Goal: Information Seeking & Learning: Learn about a topic

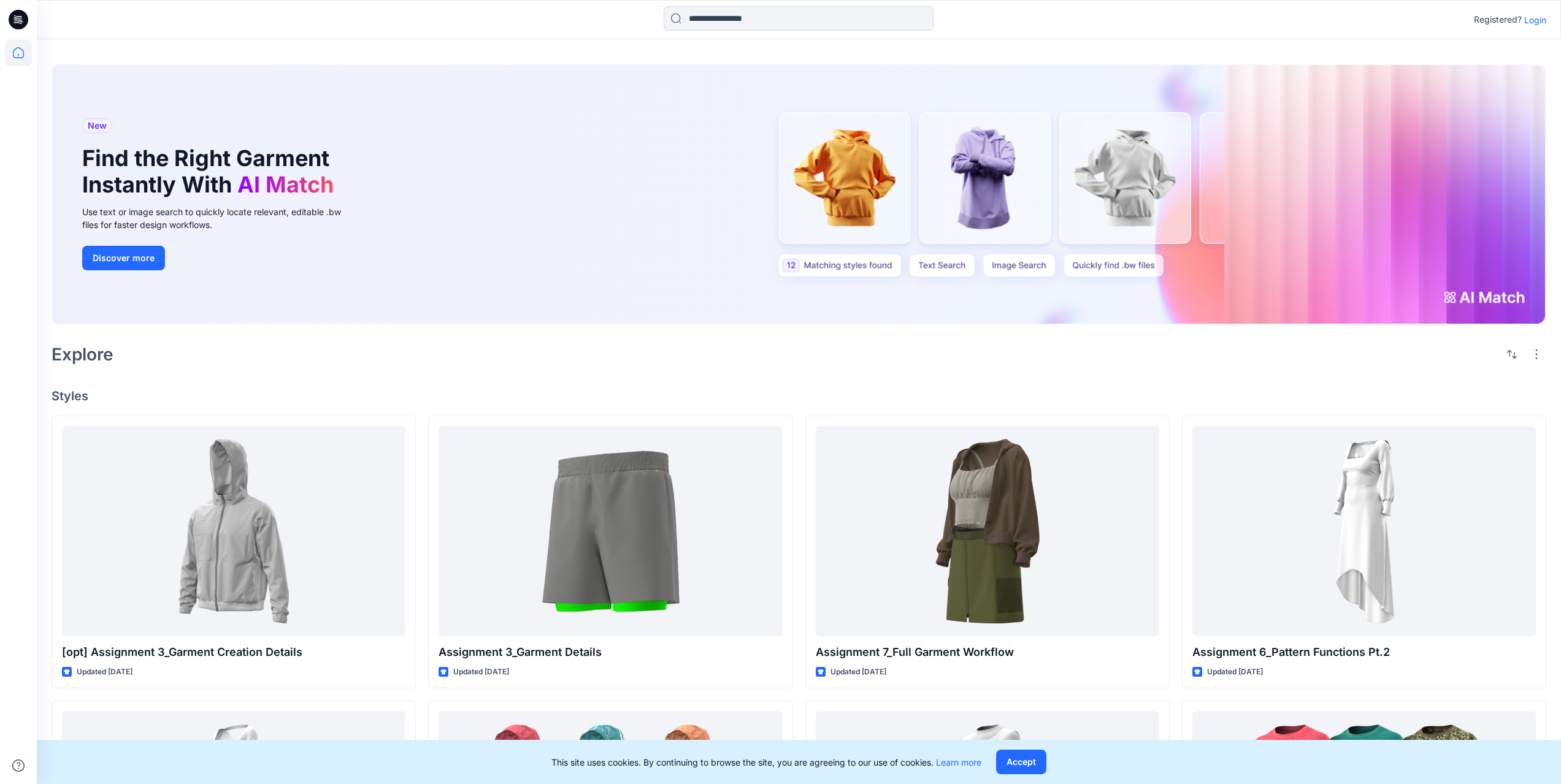
click at [14, 32] on icon at bounding box center [18, 19] width 19 height 39
click at [20, 23] on icon at bounding box center [20, 23] width 3 height 1
click at [1531, 21] on p "Login" at bounding box center [1535, 19] width 22 height 12
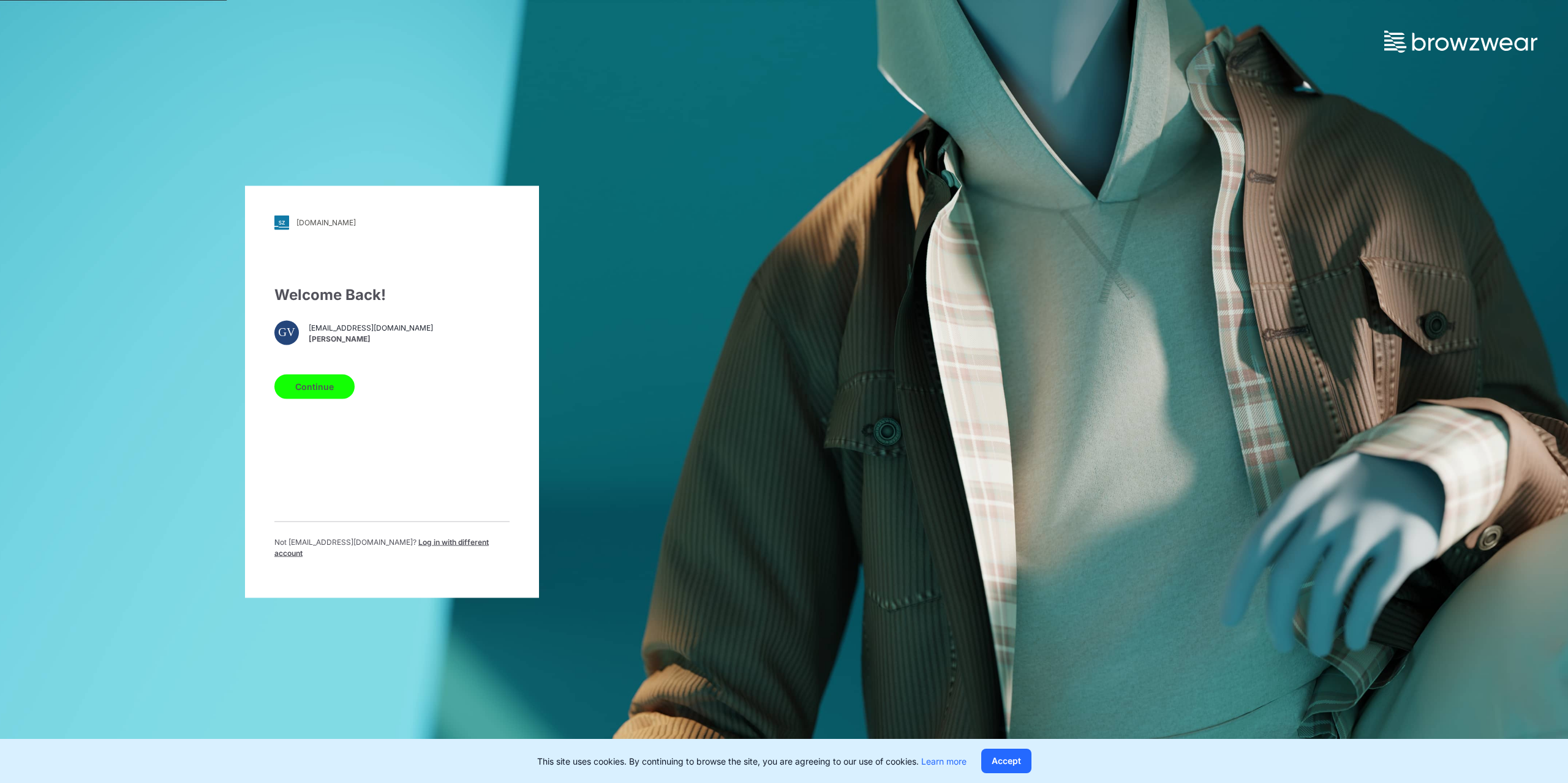
click at [344, 391] on button "Continue" at bounding box center [315, 387] width 80 height 25
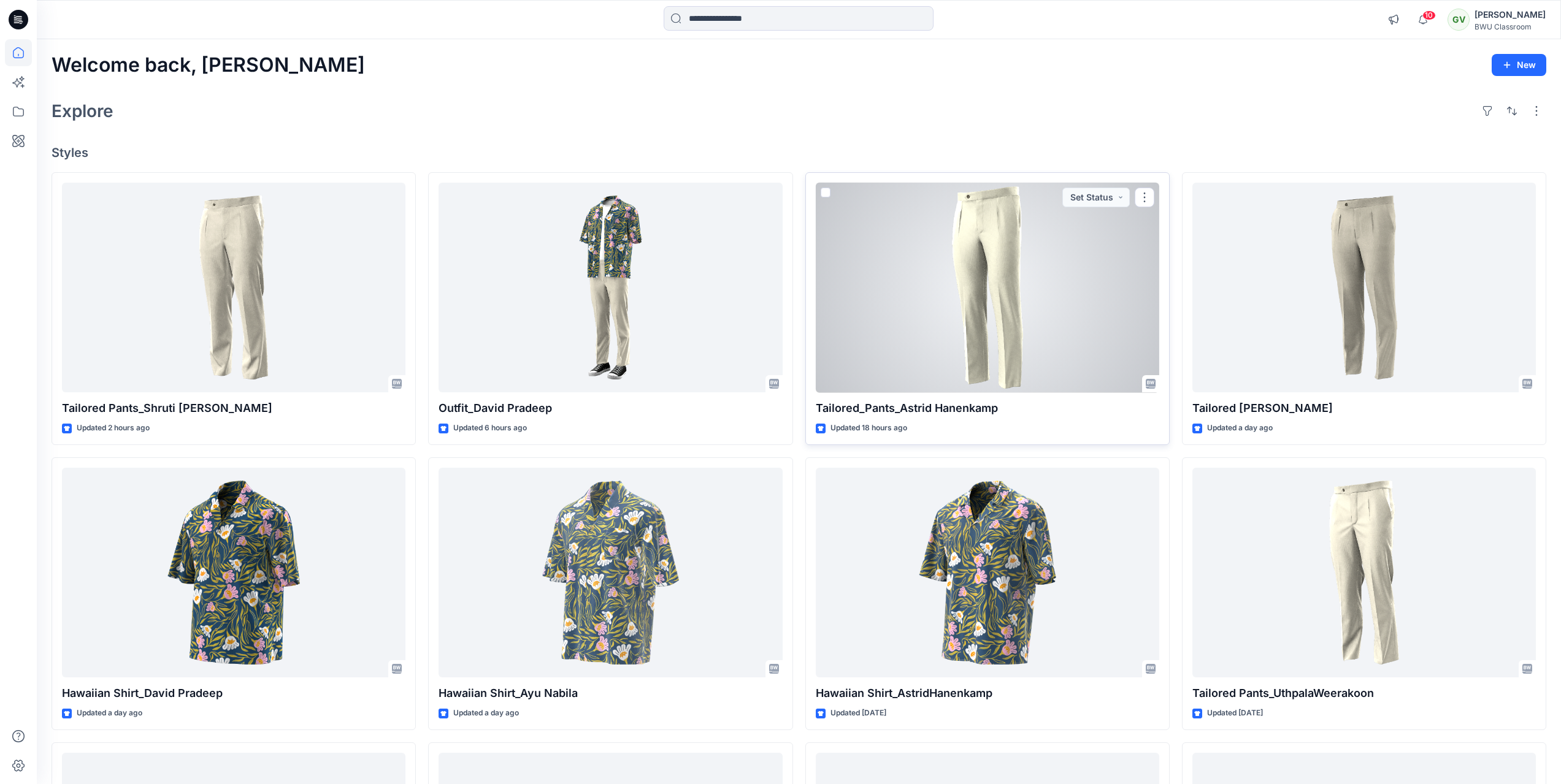
click at [980, 311] on div at bounding box center [988, 288] width 343 height 210
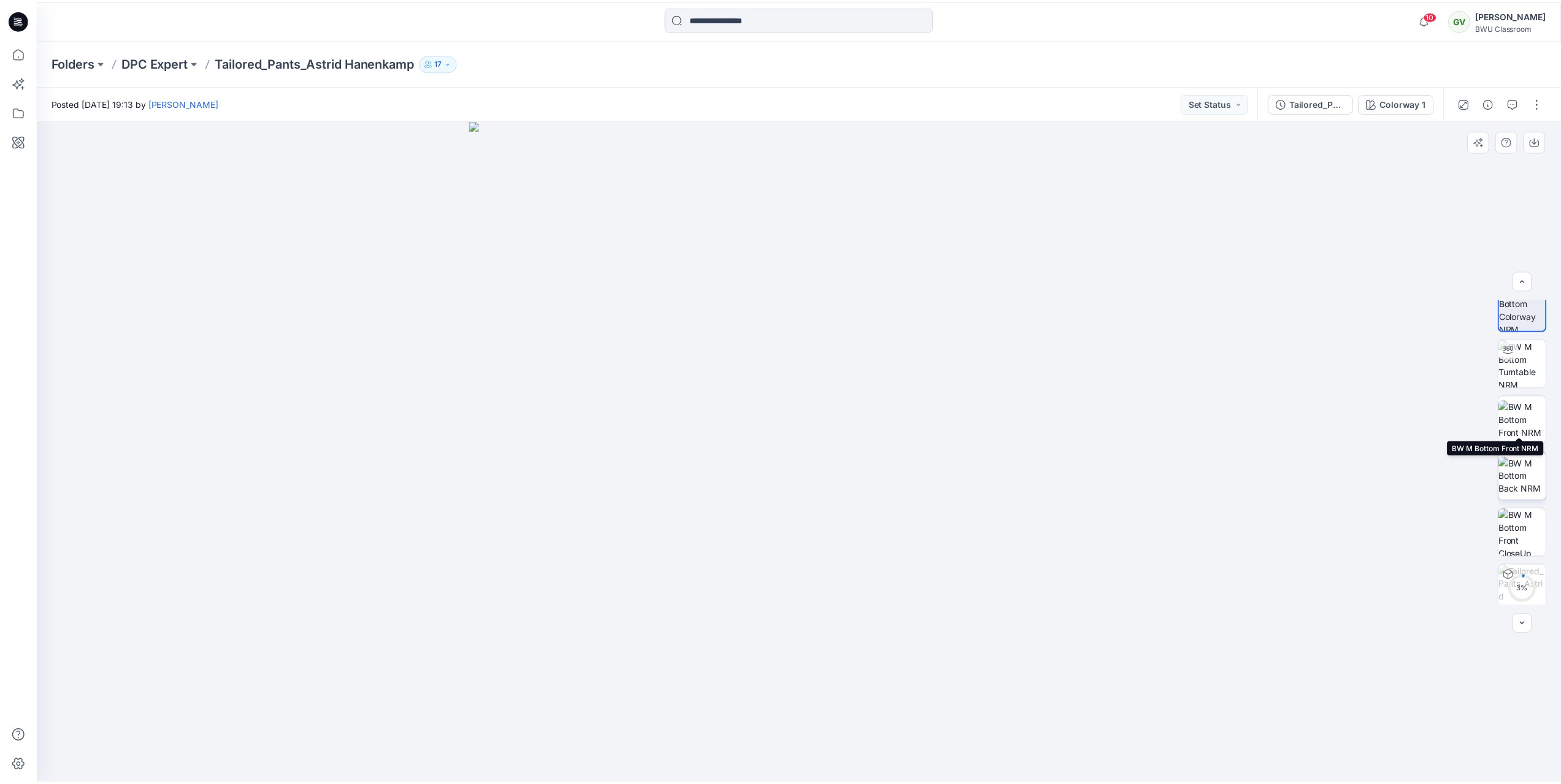
scroll to position [25, 0]
click at [1527, 368] on img at bounding box center [1531, 356] width 48 height 48
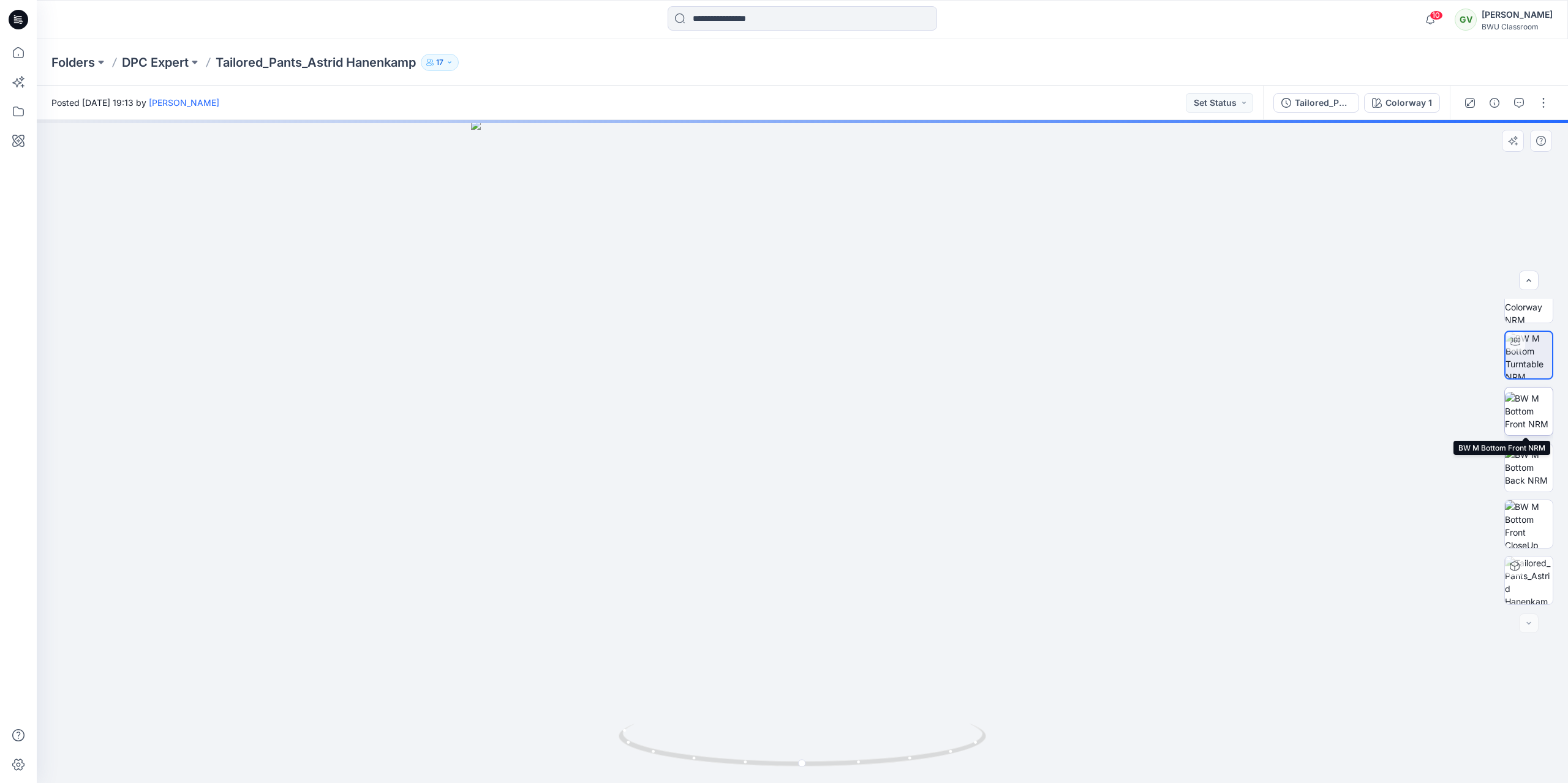
click at [1520, 416] on img at bounding box center [1529, 412] width 48 height 38
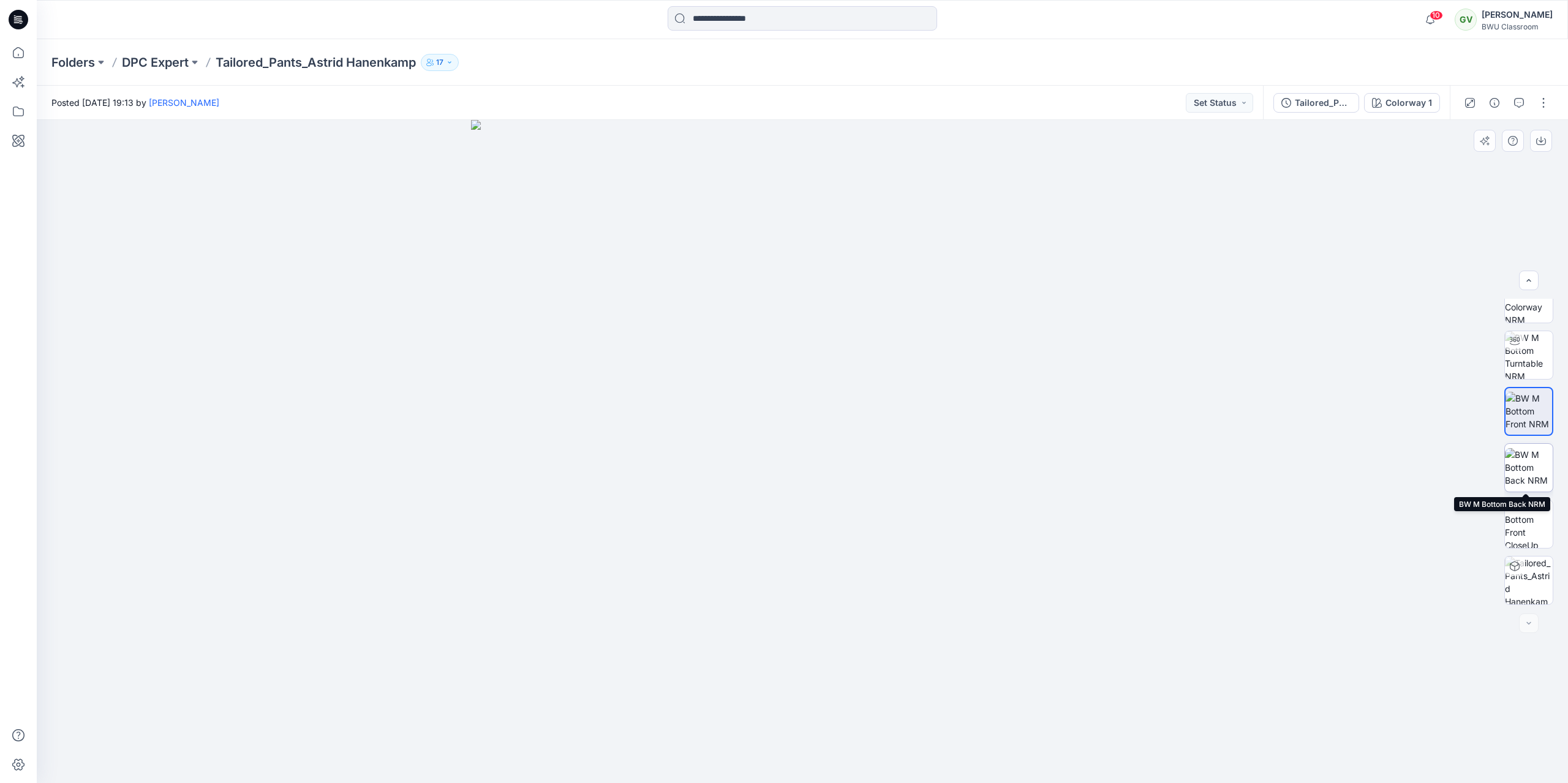
click at [1520, 458] on img at bounding box center [1529, 467] width 48 height 38
click at [1525, 516] on img at bounding box center [1529, 525] width 48 height 48
click at [183, 64] on p "DPC Expert" at bounding box center [155, 62] width 67 height 17
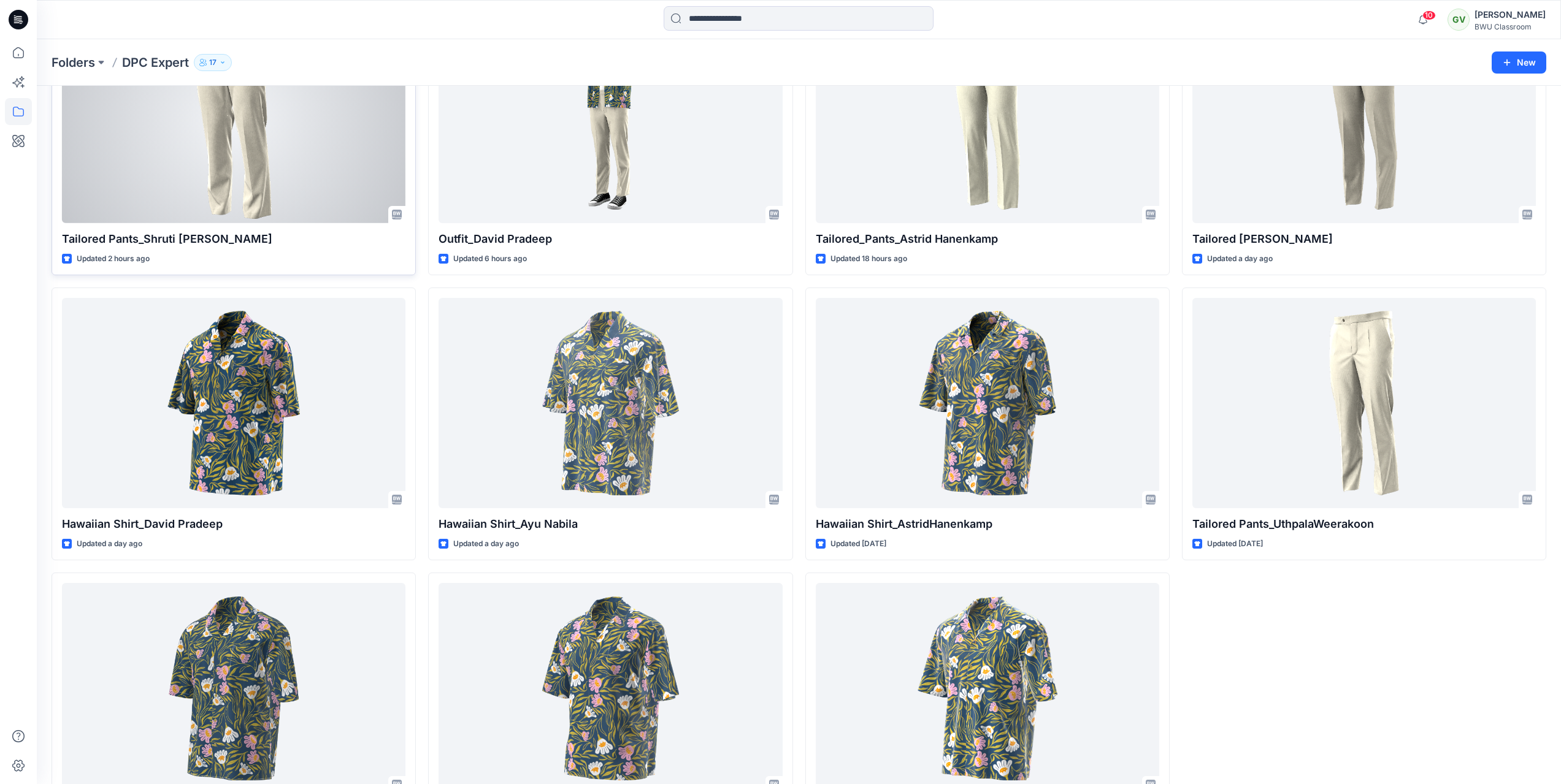
scroll to position [212, 0]
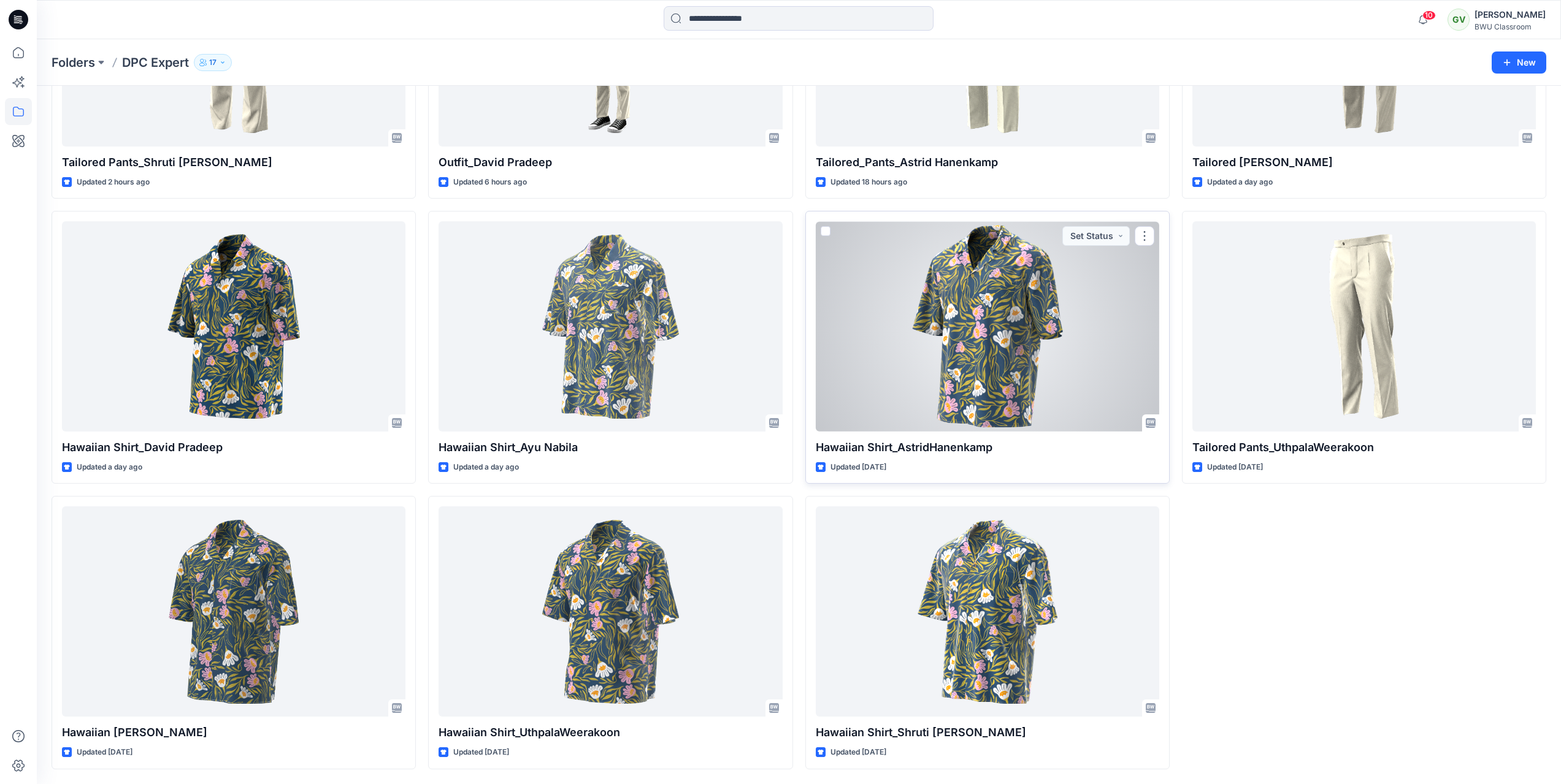
click at [958, 299] on div at bounding box center [988, 326] width 343 height 210
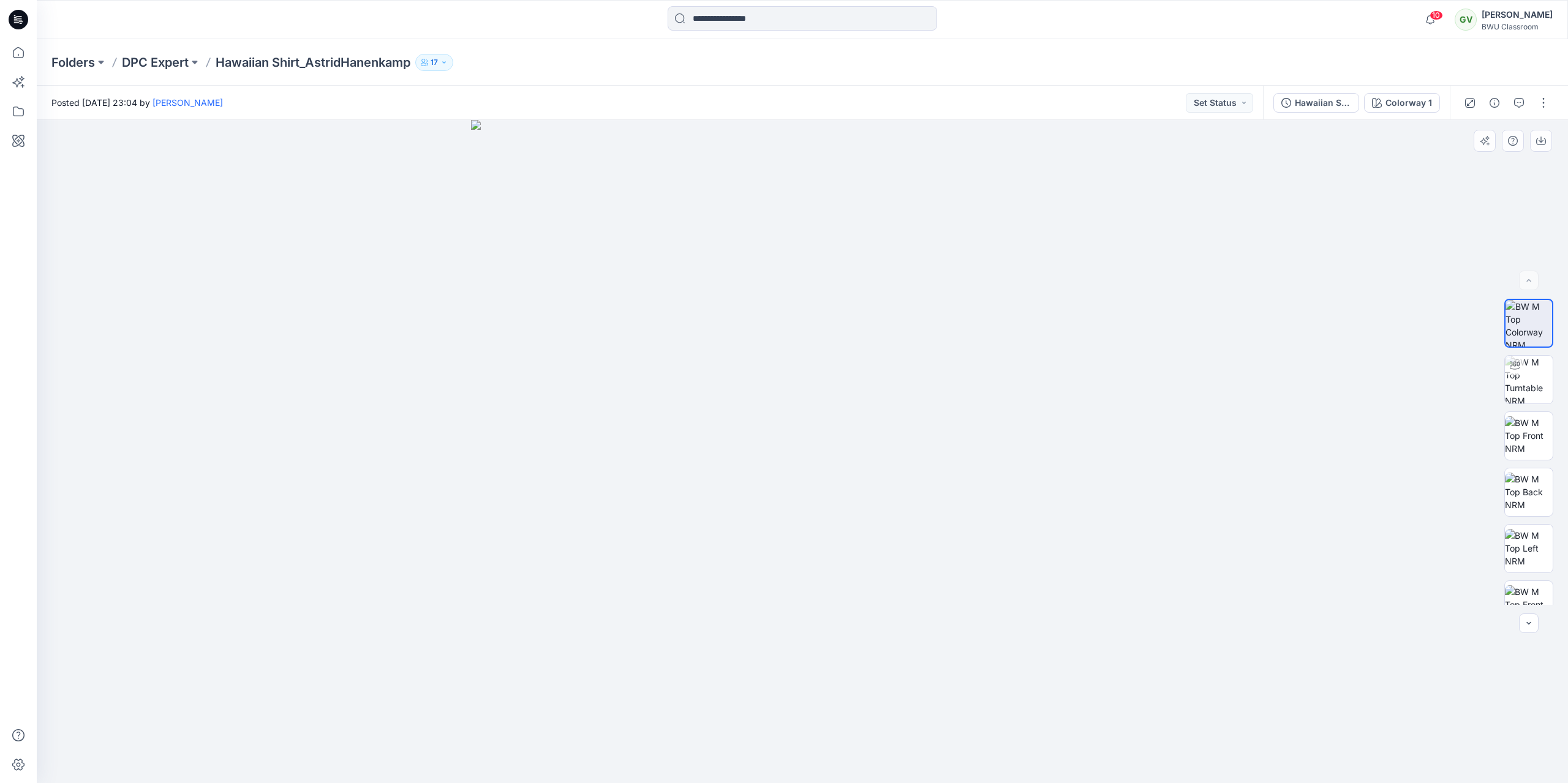
drag, startPoint x: 829, startPoint y: 430, endPoint x: 937, endPoint y: 435, distance: 108.1
click at [937, 435] on img at bounding box center [802, 451] width 663 height 663
click at [1527, 526] on img at bounding box center [1529, 524] width 48 height 38
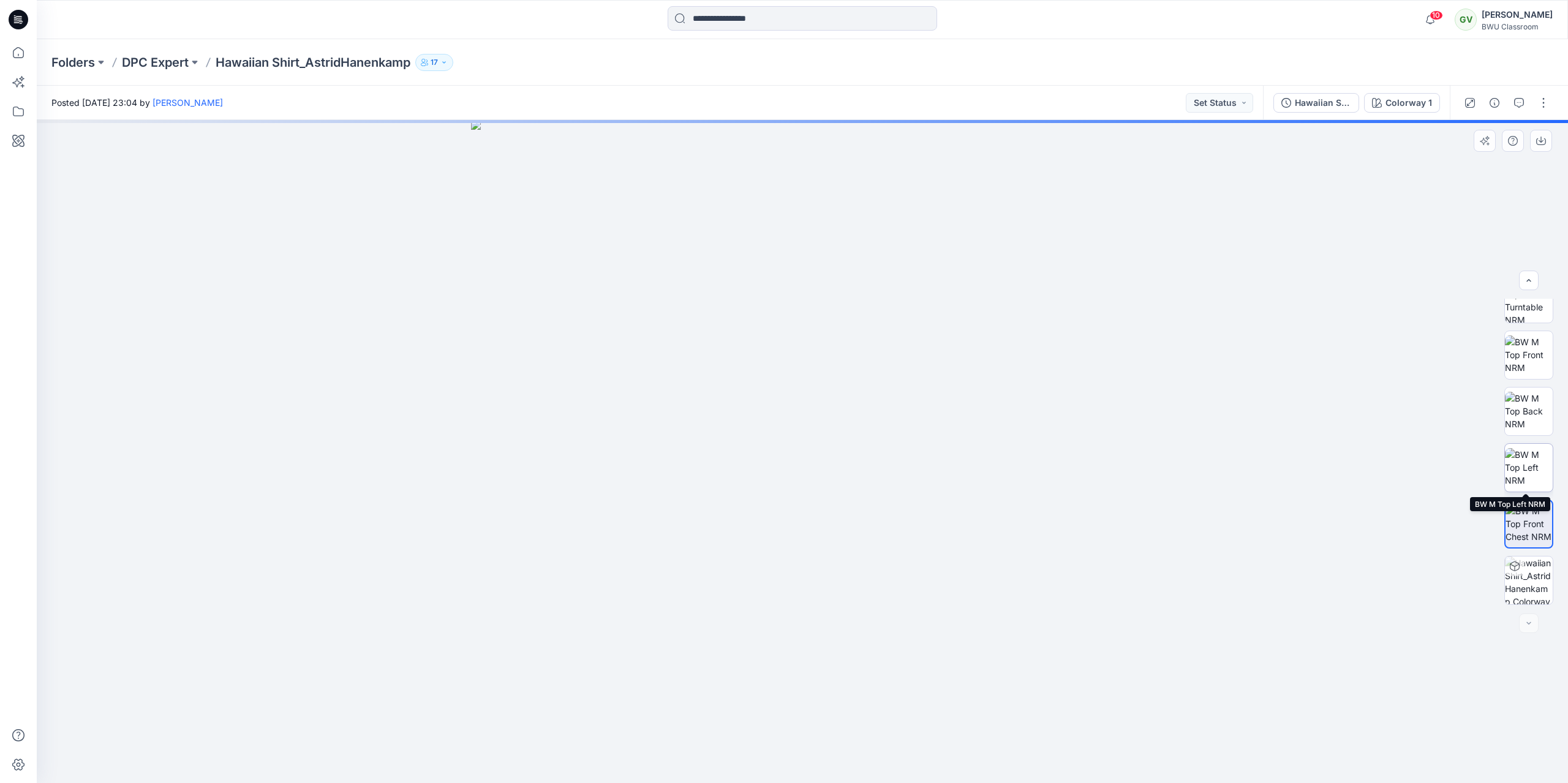
click at [1529, 458] on img at bounding box center [1529, 467] width 48 height 38
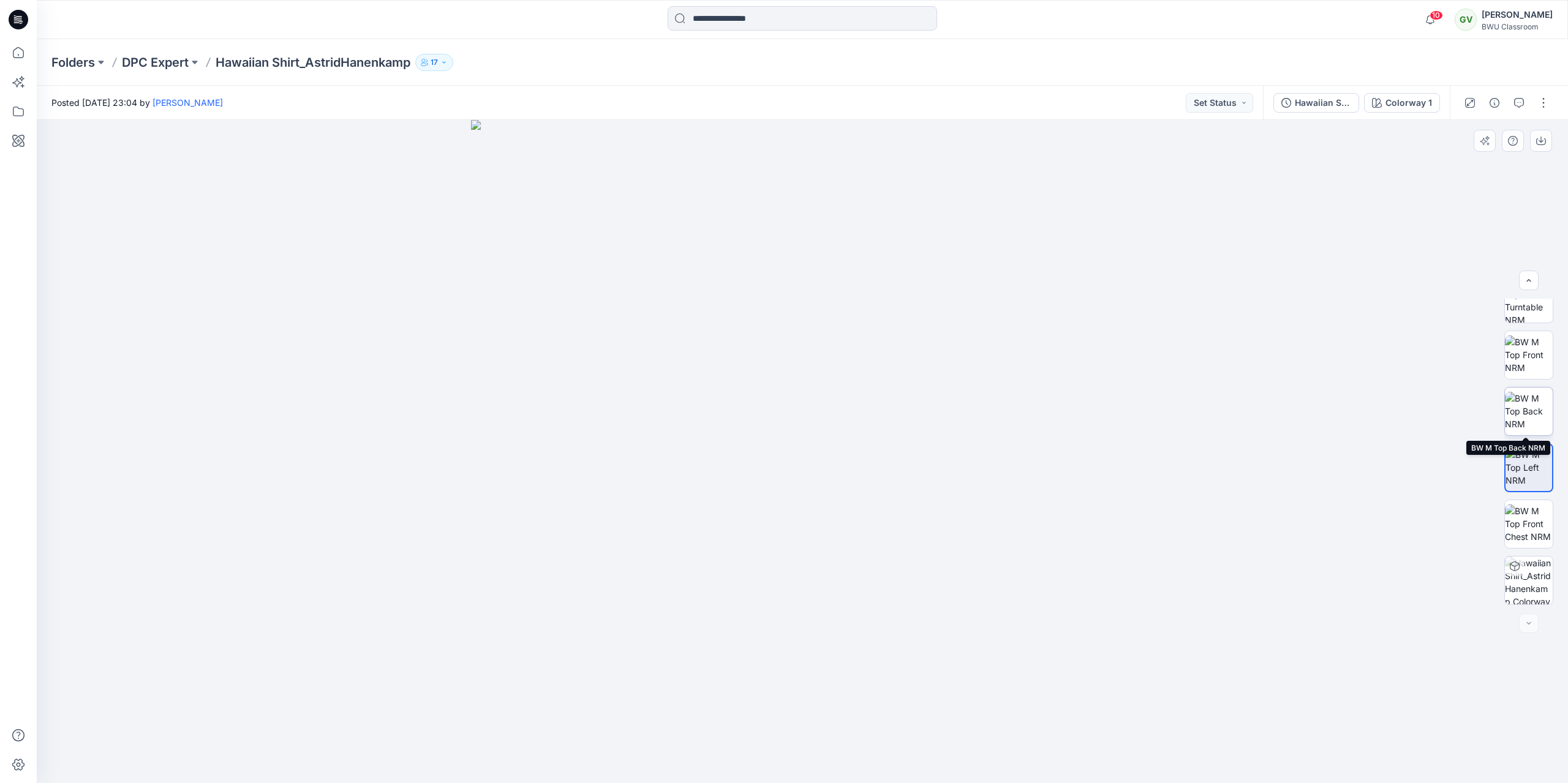
click at [1530, 406] on img at bounding box center [1529, 412] width 48 height 38
click at [1528, 350] on img at bounding box center [1529, 355] width 48 height 38
click at [1535, 309] on img at bounding box center [1529, 324] width 48 height 48
click at [175, 62] on p "DPC Expert" at bounding box center [155, 62] width 67 height 17
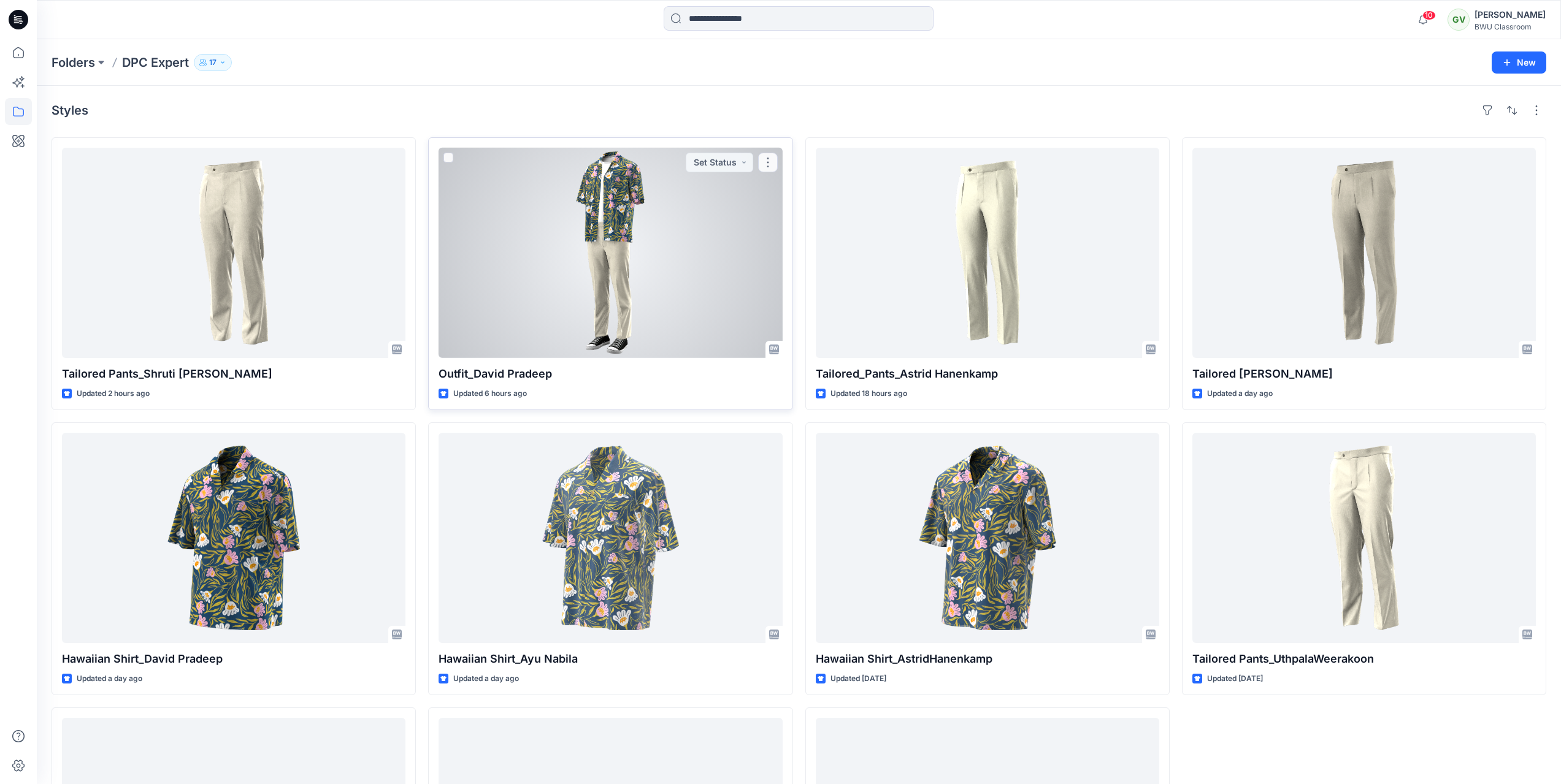
click at [640, 219] on div at bounding box center [611, 252] width 343 height 210
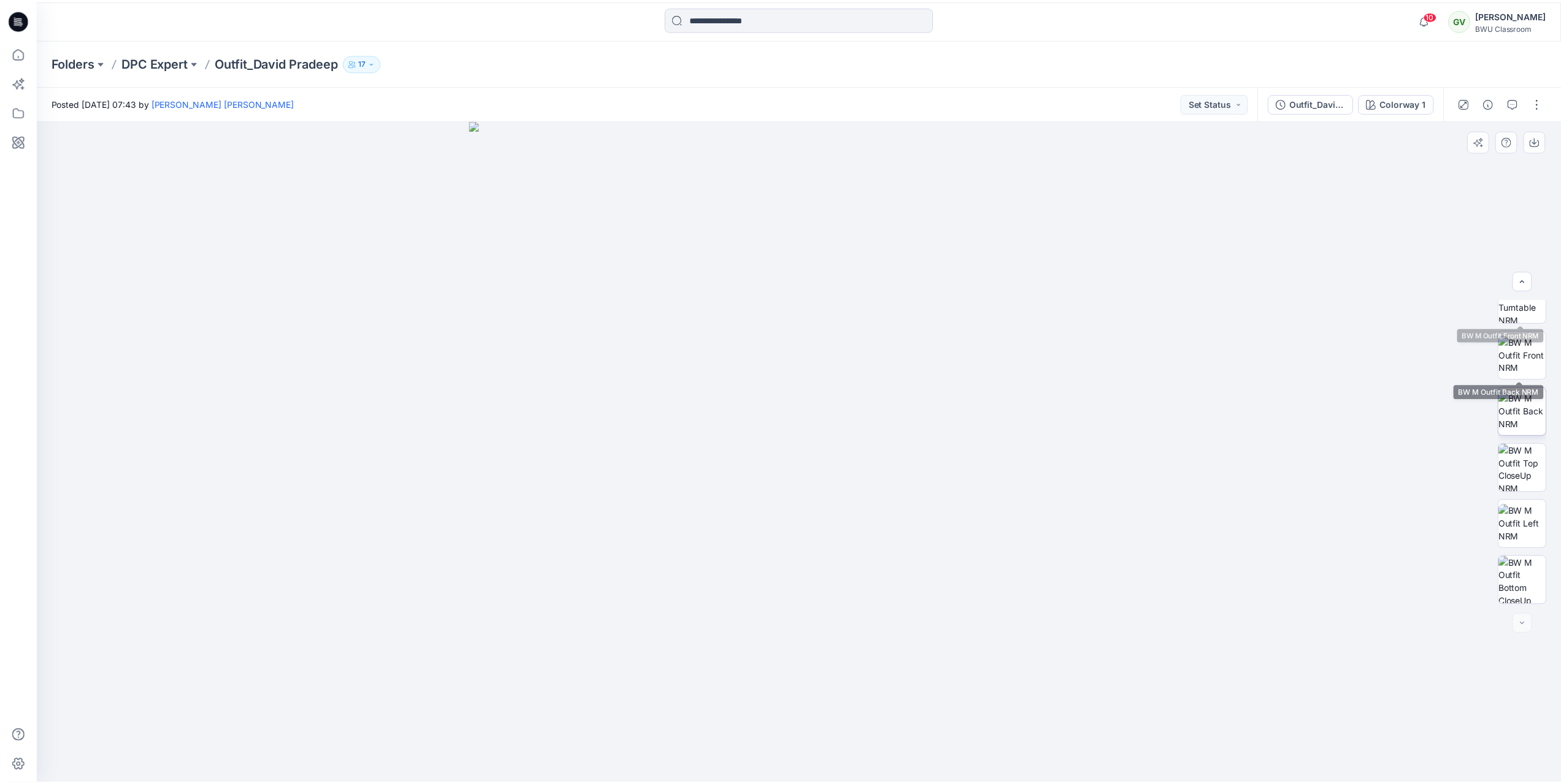
scroll to position [137, 0]
click at [1515, 352] on img at bounding box center [1531, 356] width 48 height 38
click at [1528, 406] on img at bounding box center [1531, 412] width 48 height 48
click at [21, 27] on icon at bounding box center [18, 19] width 19 height 19
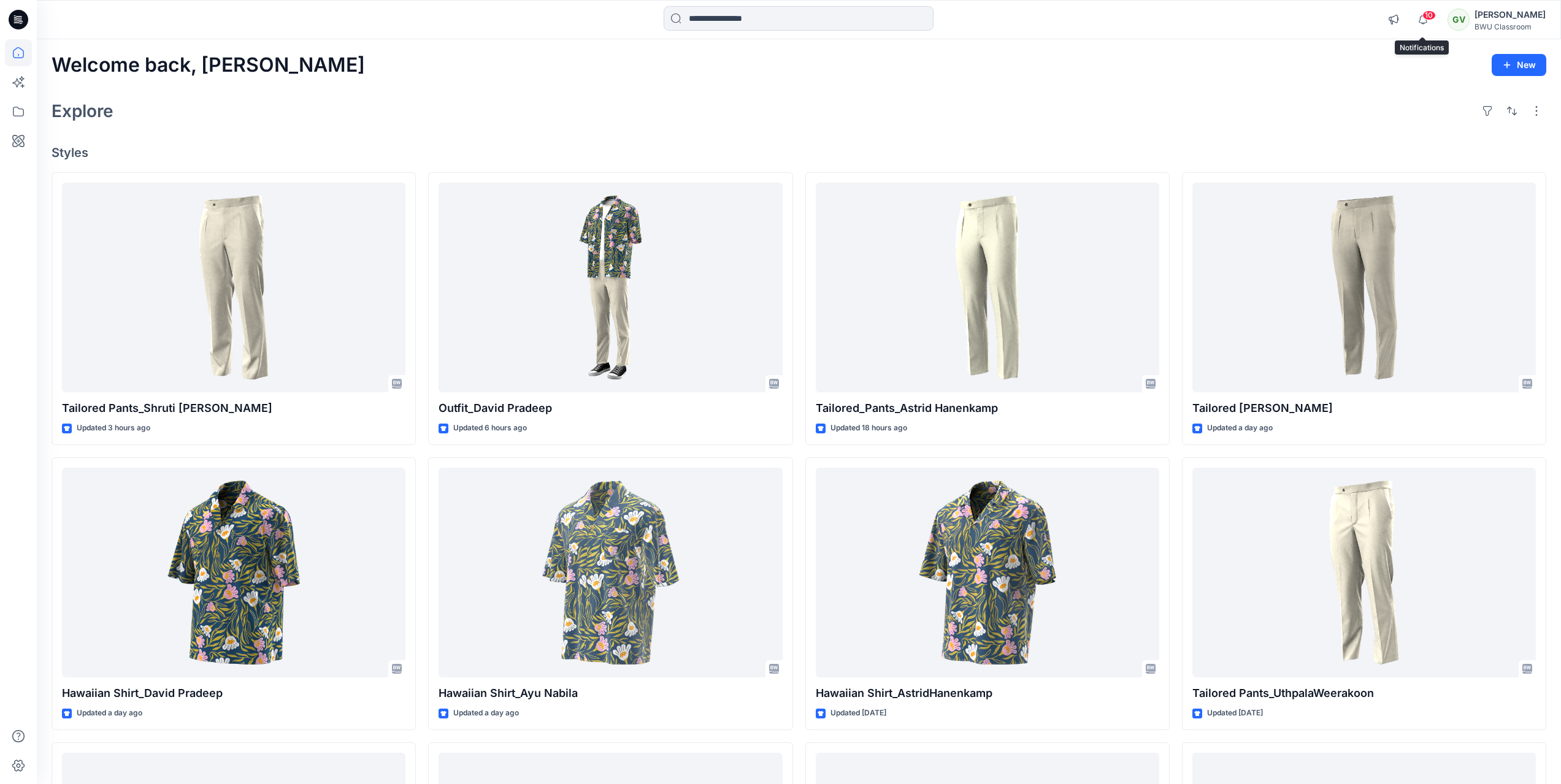
drag, startPoint x: 1433, startPoint y: 18, endPoint x: 1429, endPoint y: 13, distance: 6.4
click at [1433, 17] on span "10" at bounding box center [1430, 15] width 13 height 10
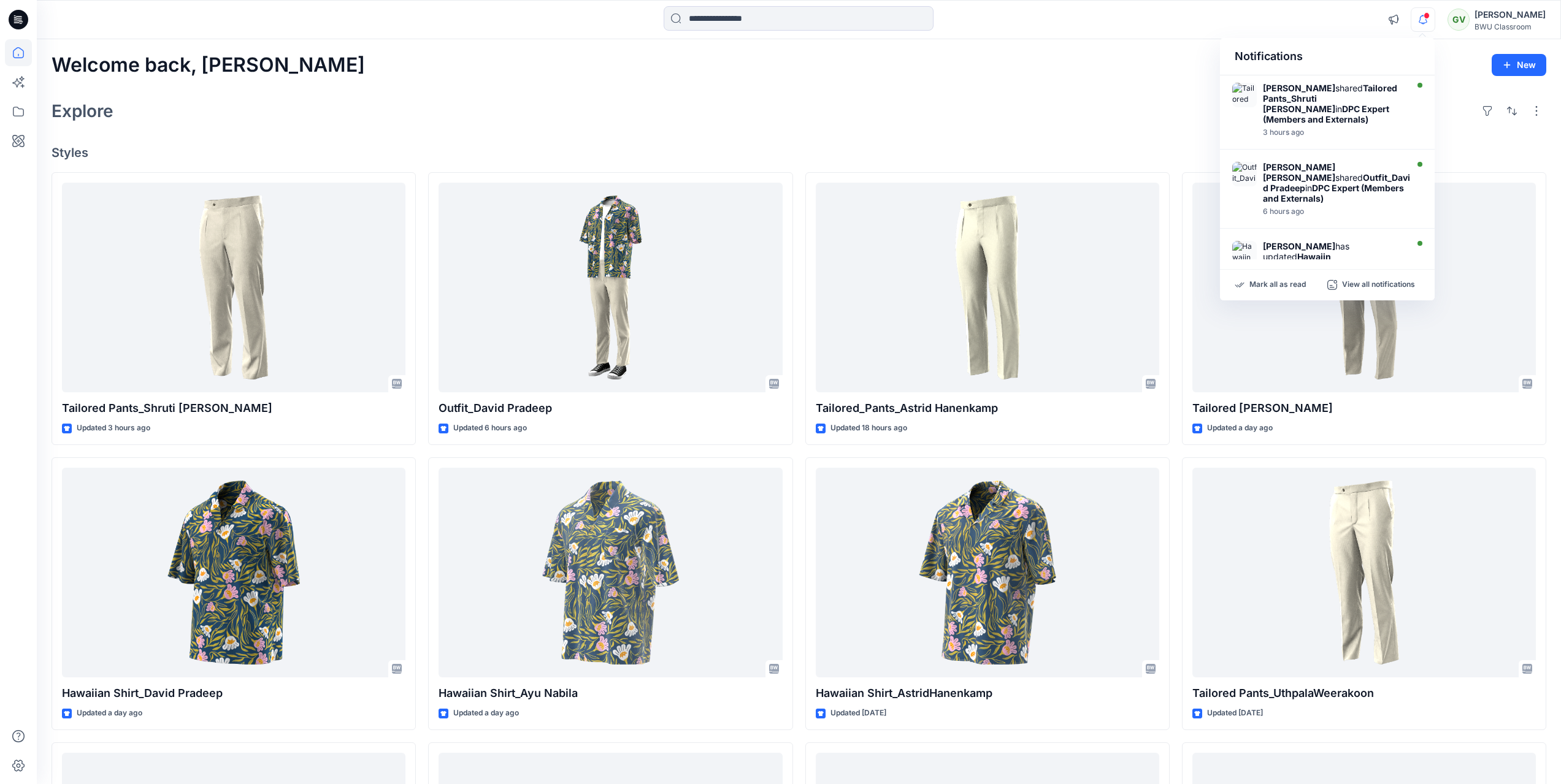
click at [1429, 12] on icon "button" at bounding box center [1423, 20] width 23 height 25
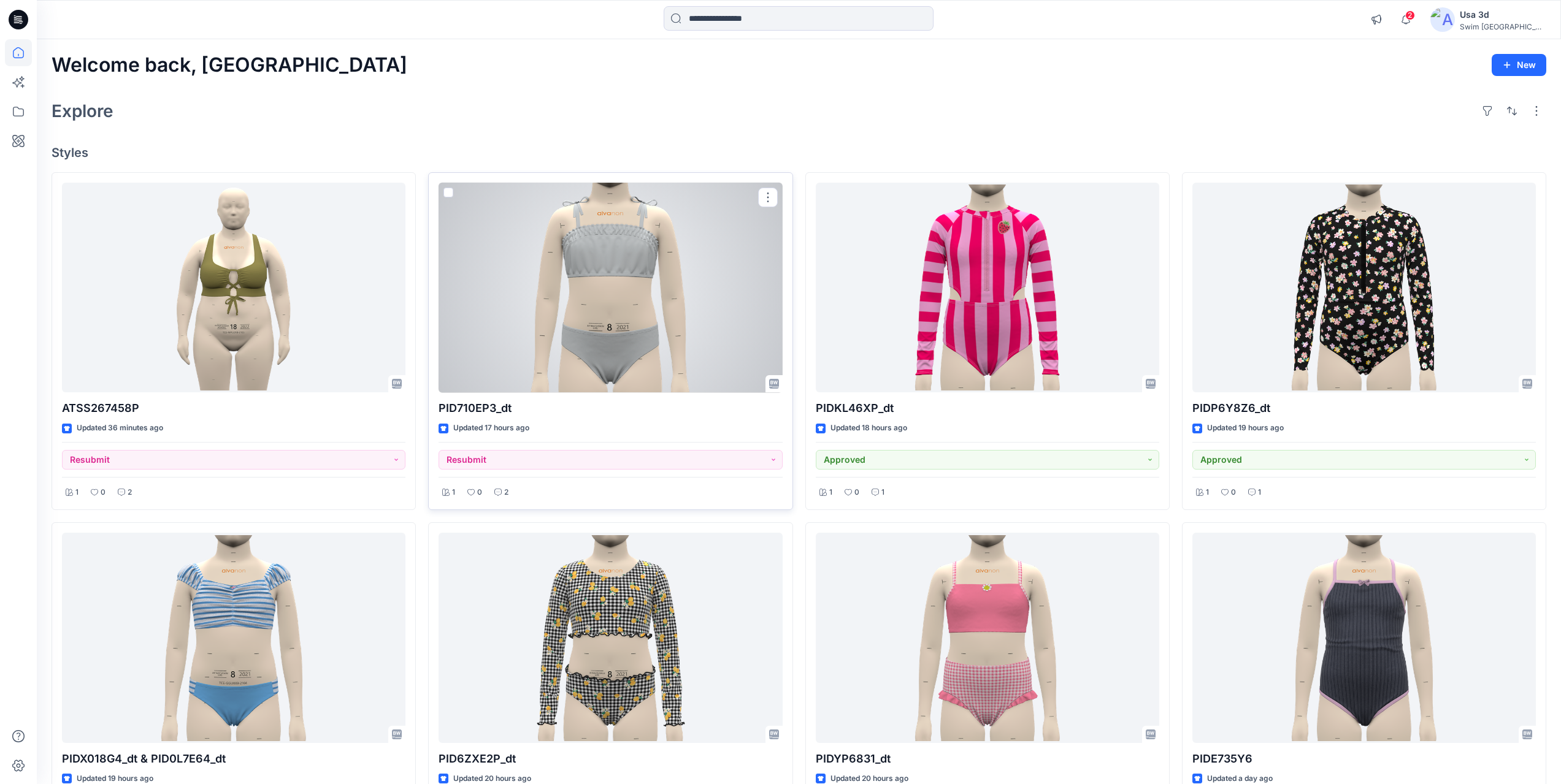
click at [599, 334] on div at bounding box center [611, 288] width 343 height 210
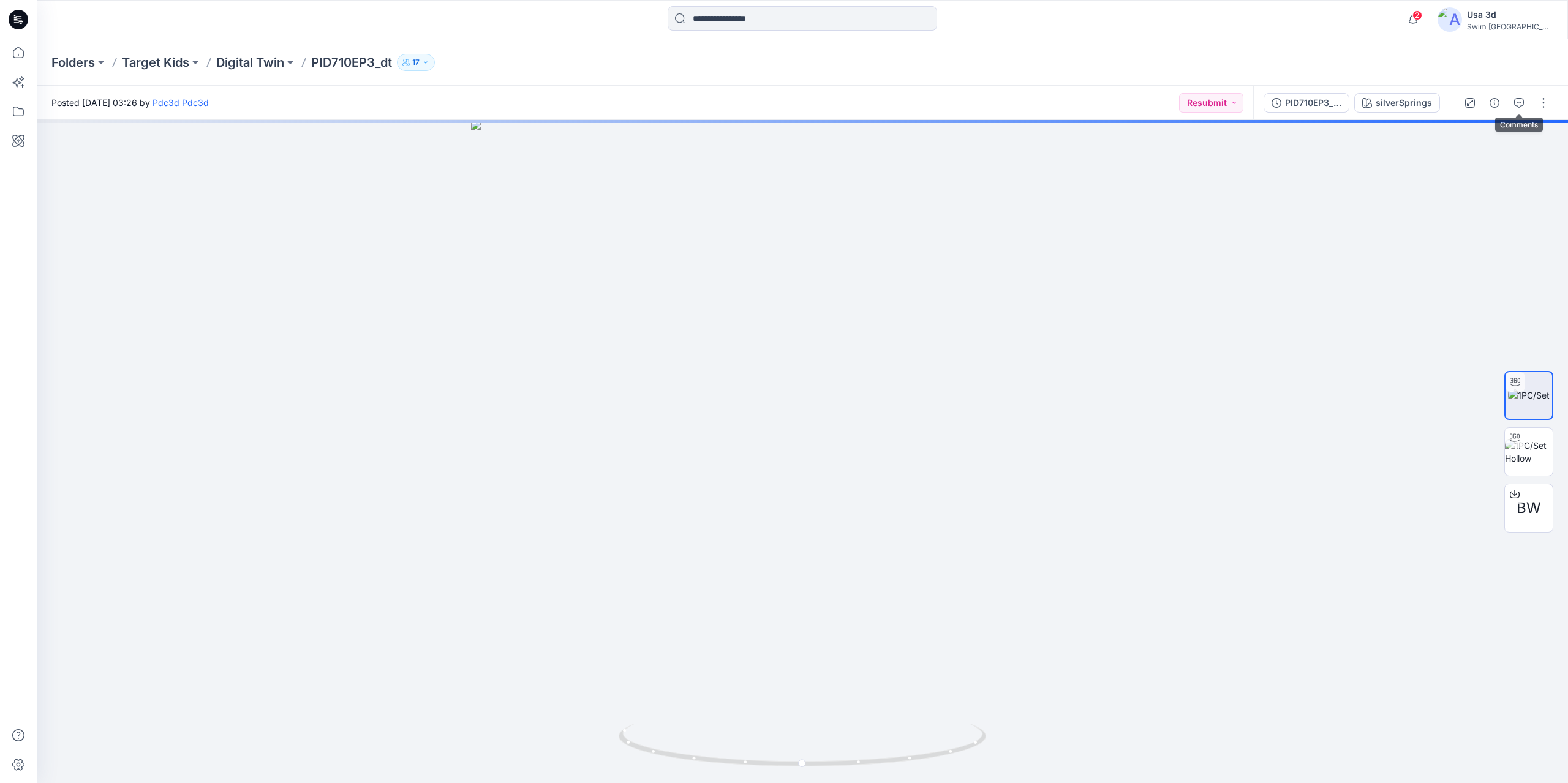
click at [1525, 99] on button "button" at bounding box center [1519, 102] width 19 height 19
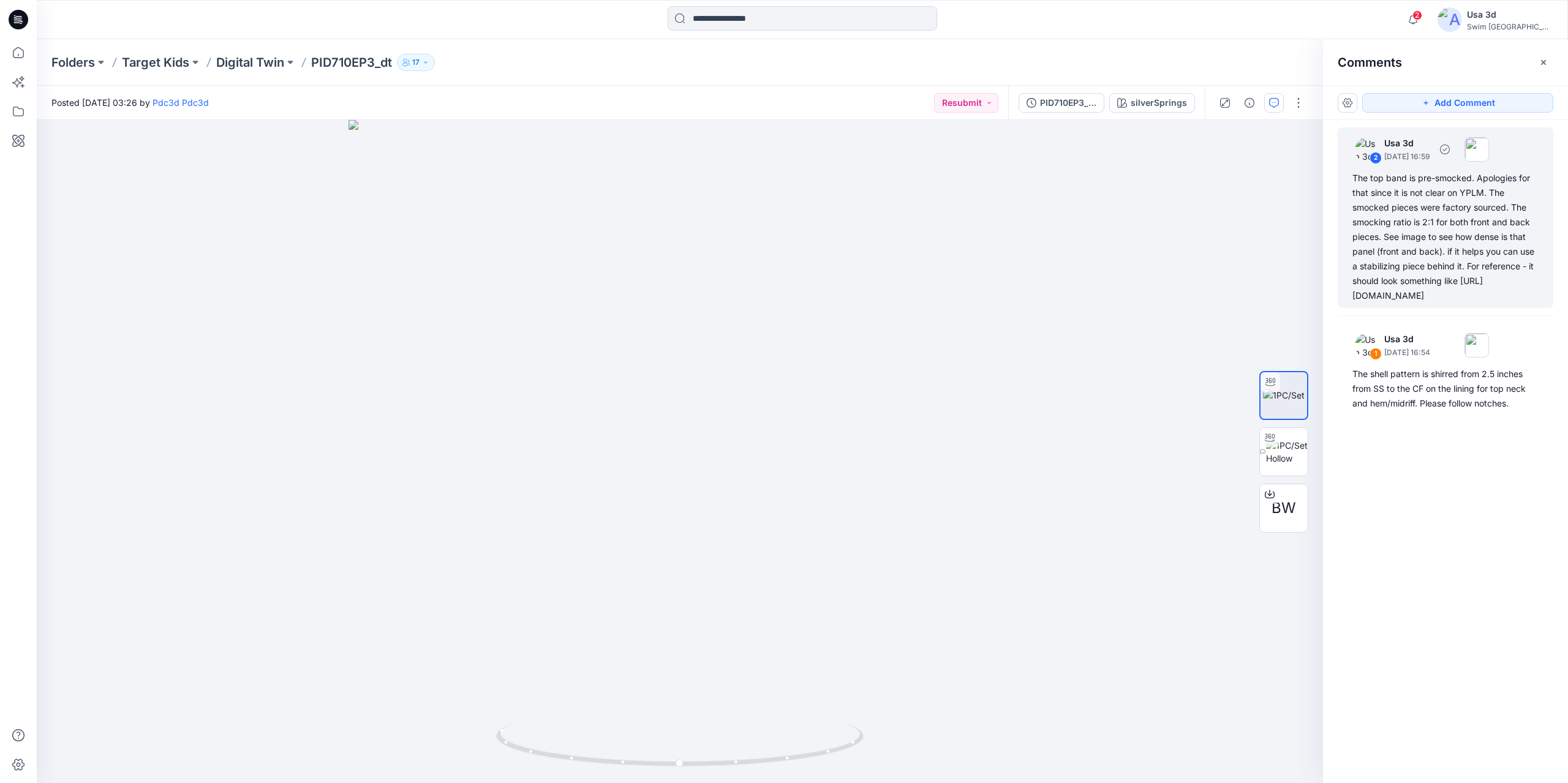
click at [1451, 202] on div "The top band is pre-smocked. Apologies for that since it is not clear on YPLM. …" at bounding box center [1445, 237] width 187 height 132
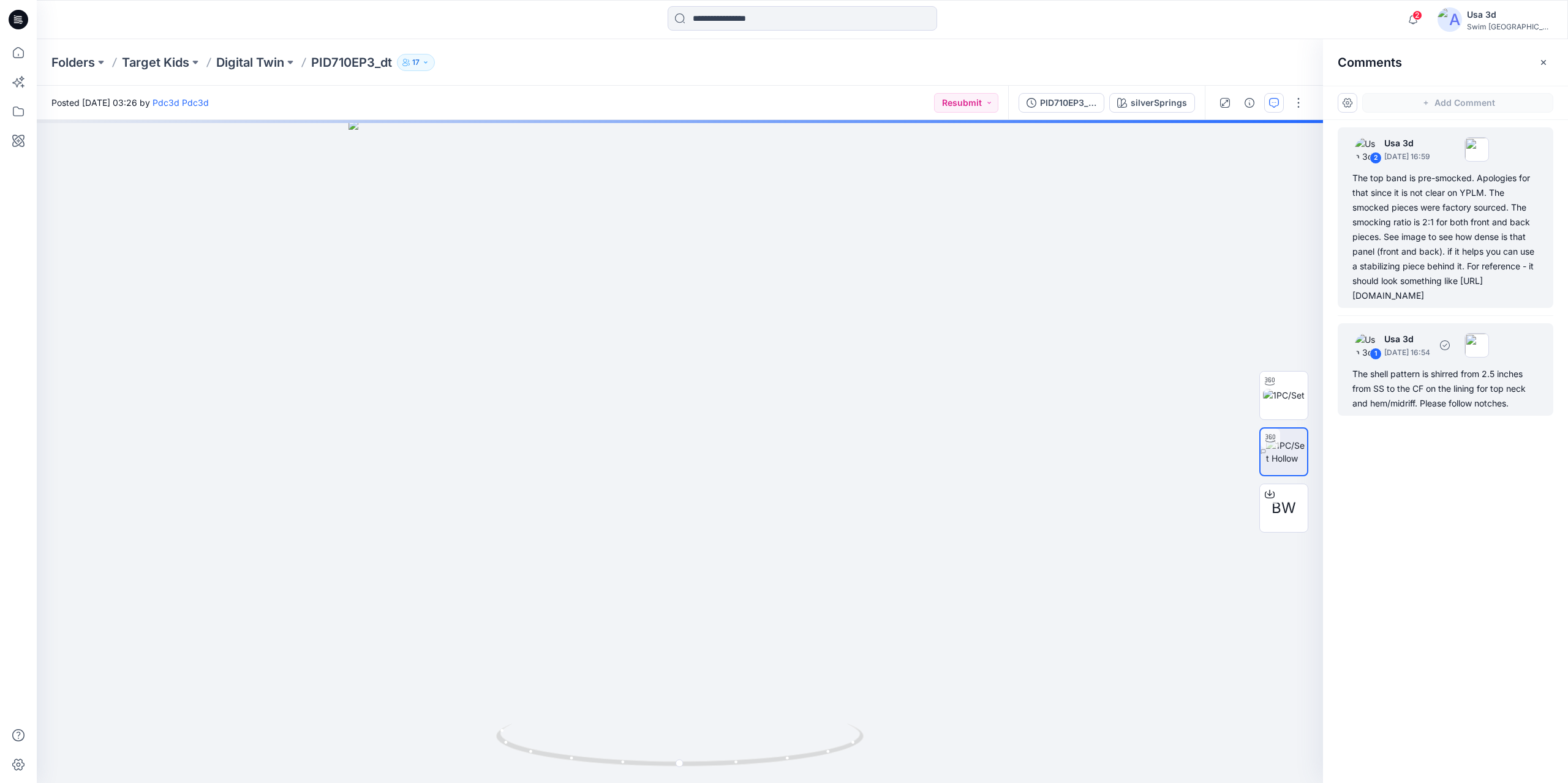
click at [1418, 411] on div "The shell pattern is shirred from 2.5 inches from SS to the CF on the lining fo…" at bounding box center [1445, 389] width 187 height 44
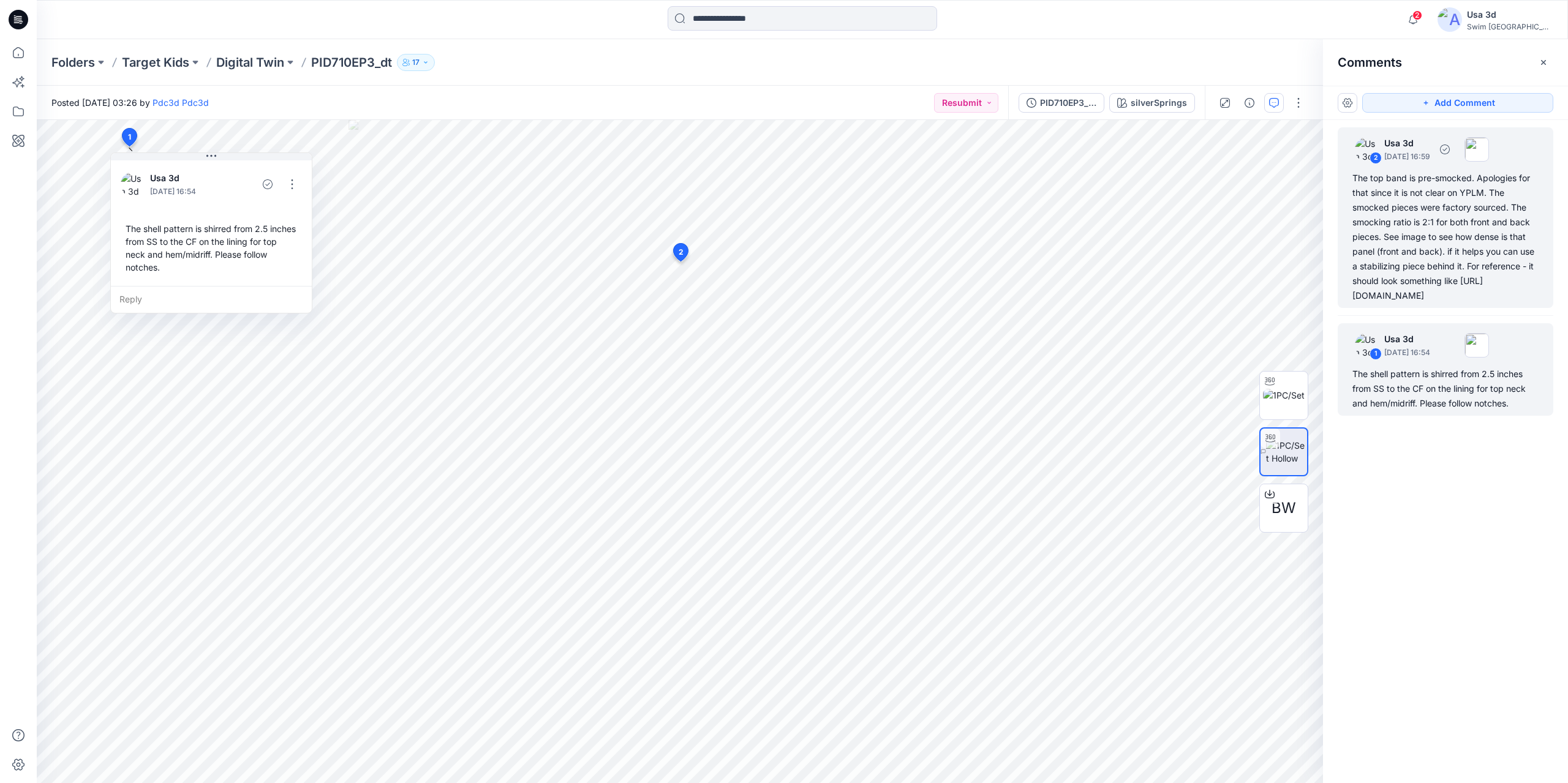
click at [1455, 232] on div "The top band is pre-smocked. Apologies for that since it is not clear on YPLM. …" at bounding box center [1445, 237] width 187 height 132
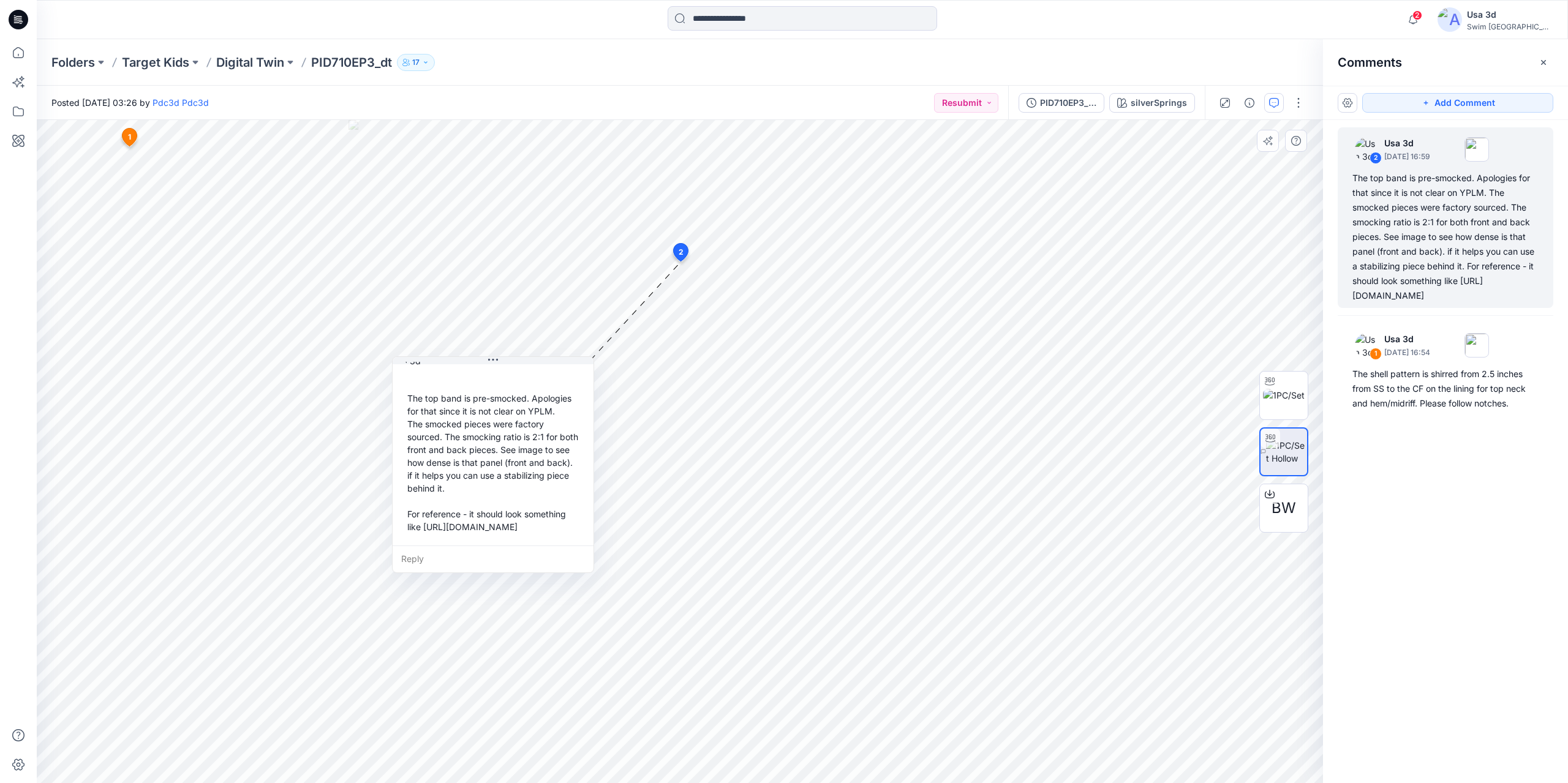
scroll to position [60, 0]
click at [1507, 532] on div "2 Usa 3d September 30, 2025 16:59 The top band is pre-smocked. Apologies for th…" at bounding box center [1445, 429] width 245 height 618
click at [1424, 24] on icon "button" at bounding box center [1413, 20] width 23 height 25
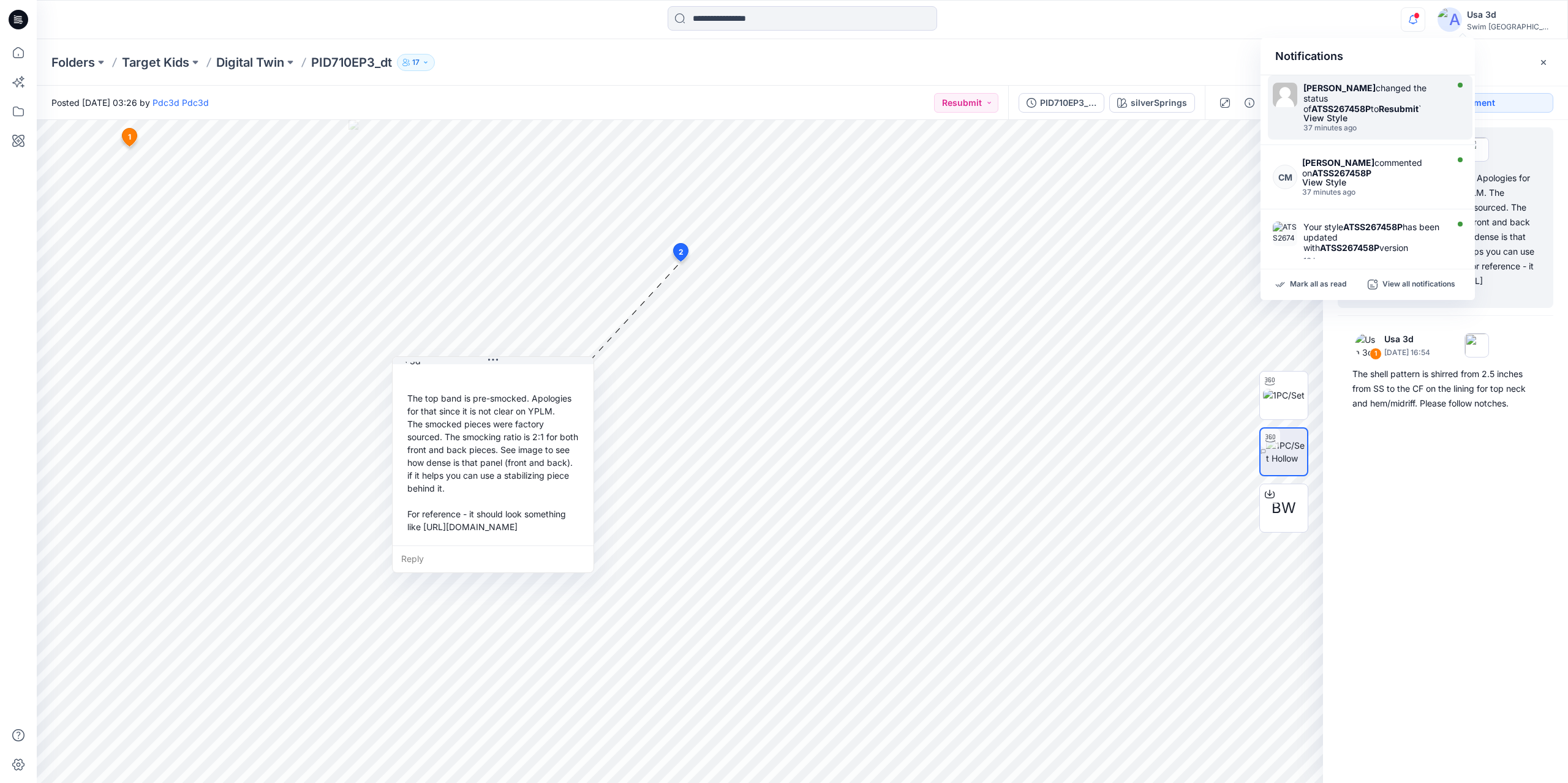
click at [1385, 128] on div "37 minutes ago" at bounding box center [1374, 127] width 141 height 9
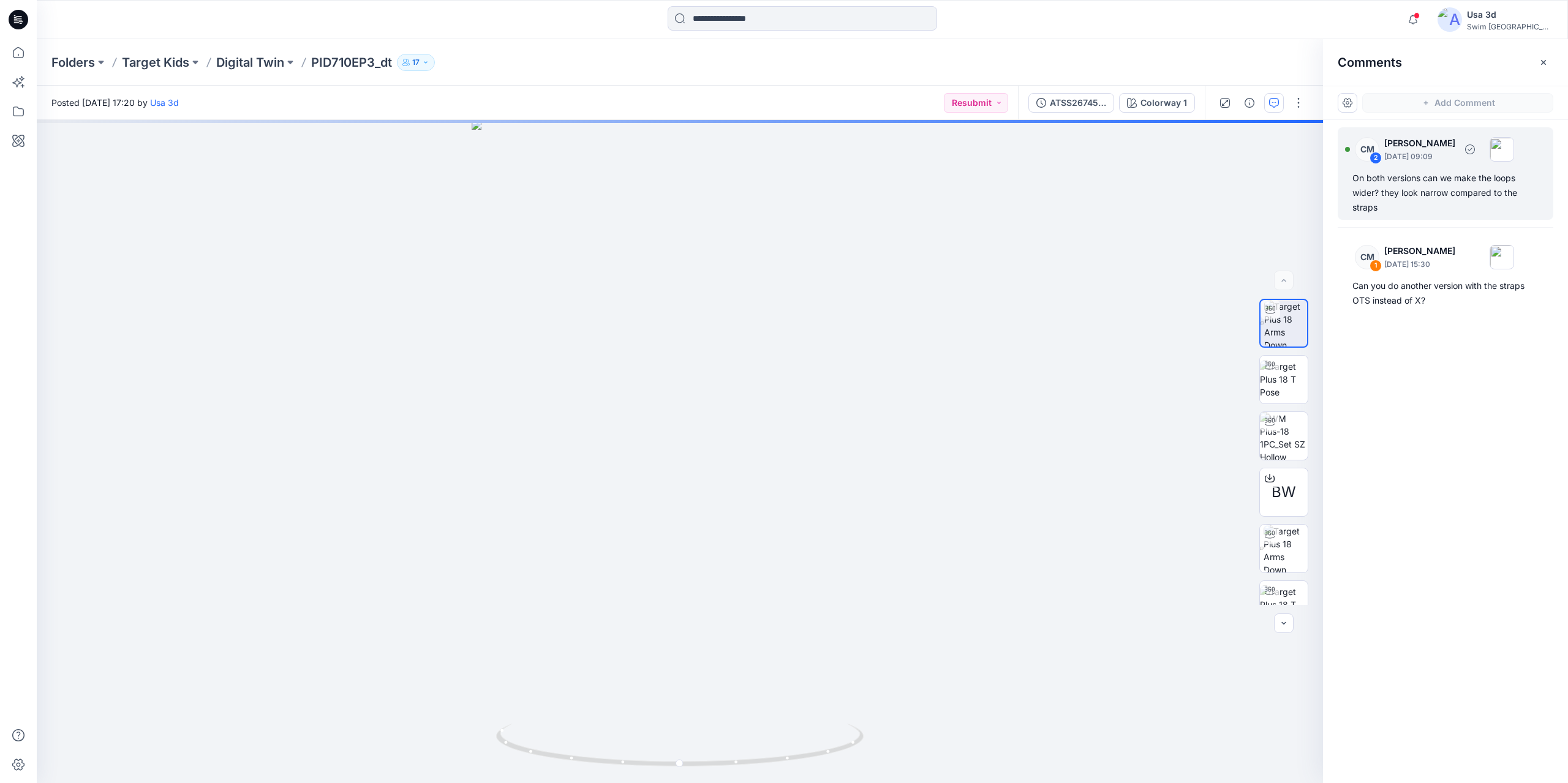
click at [1416, 174] on div "On both versions can we make the loops wider? they look narrow compared to the …" at bounding box center [1445, 193] width 187 height 44
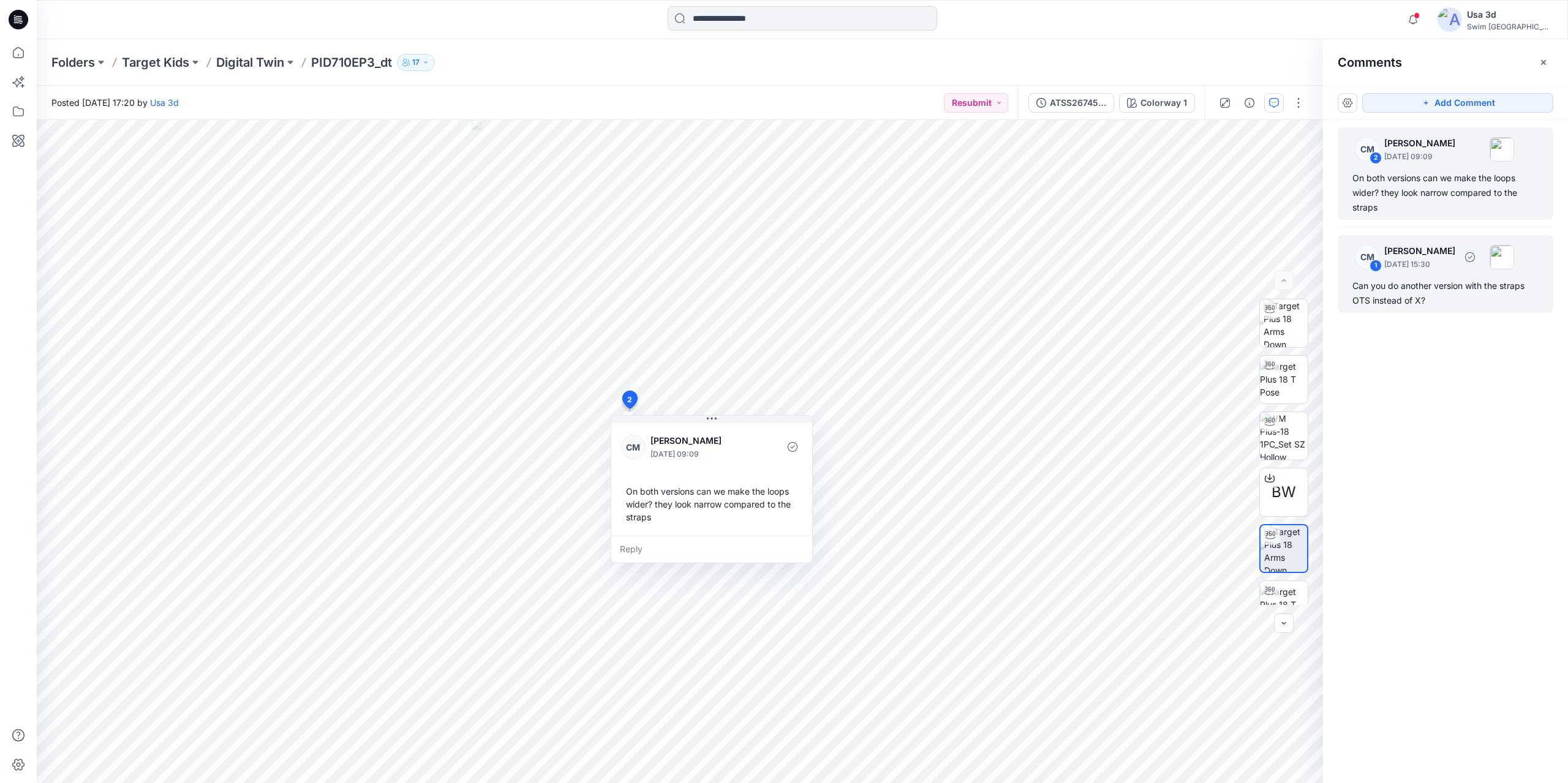
click at [1442, 280] on div "Can you do another version with the straps OTS instead of X?" at bounding box center [1445, 293] width 187 height 30
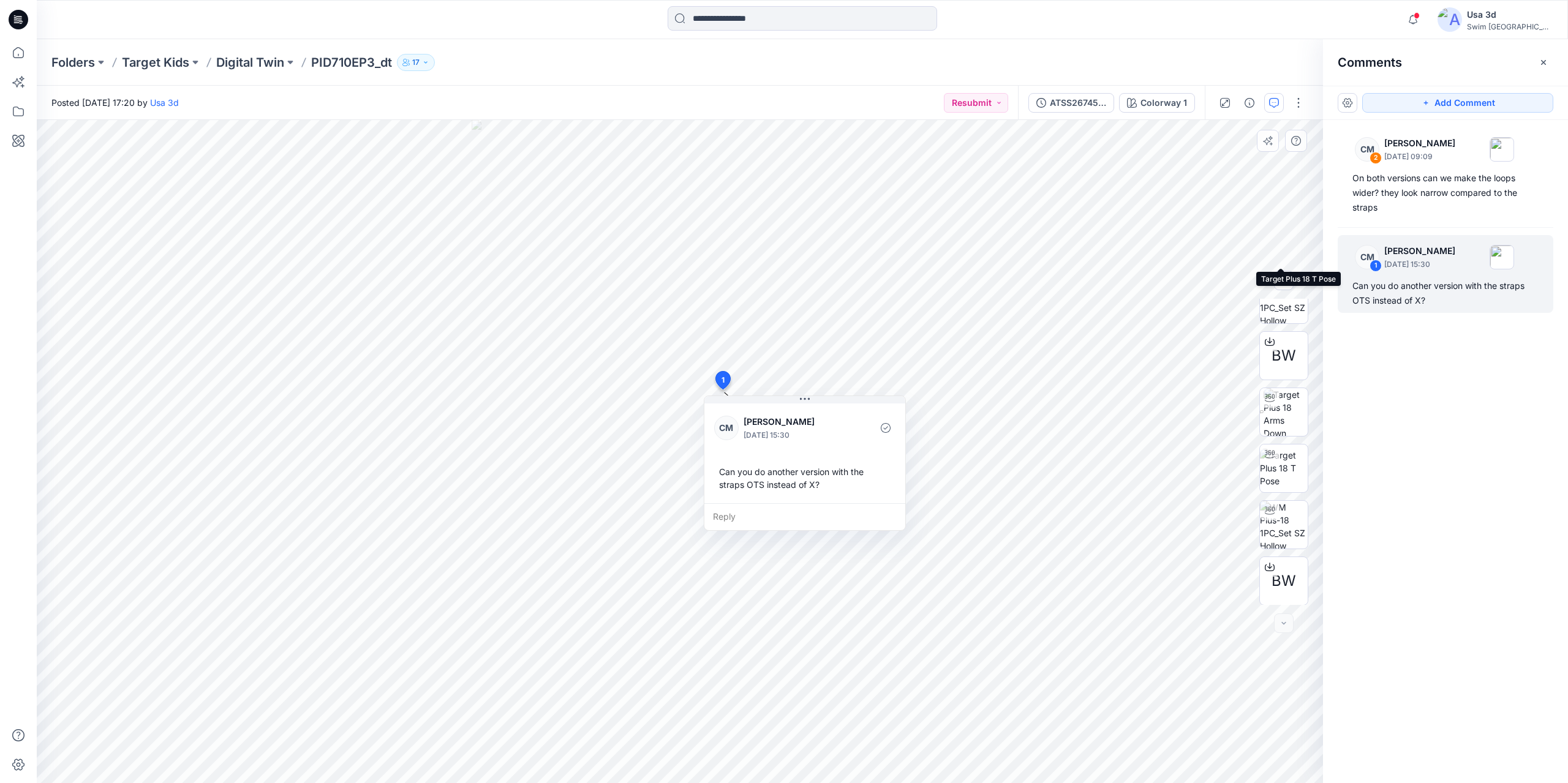
scroll to position [137, 0]
click at [1292, 416] on img at bounding box center [1286, 412] width 44 height 48
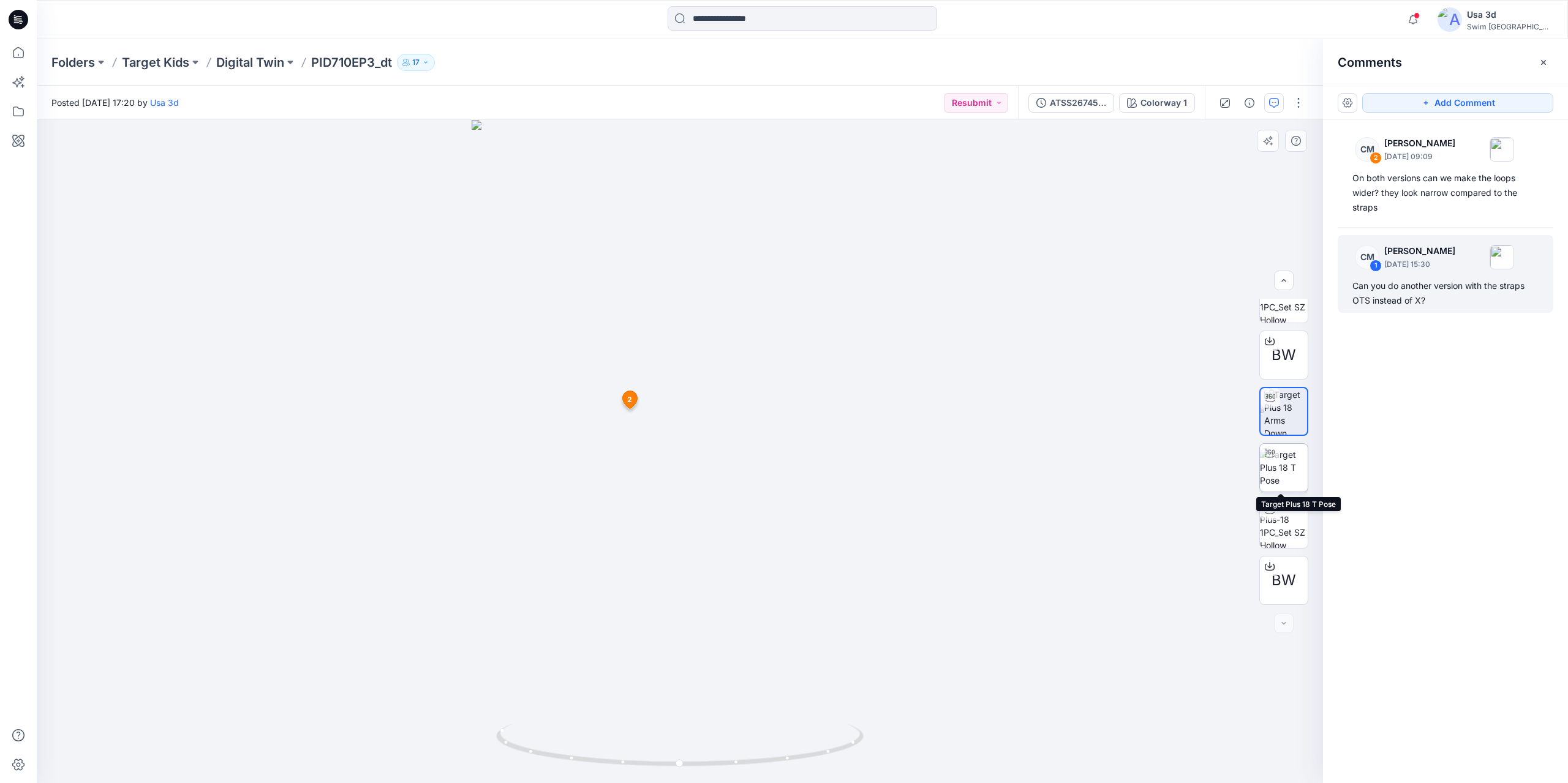
click at [1284, 470] on img at bounding box center [1284, 467] width 48 height 38
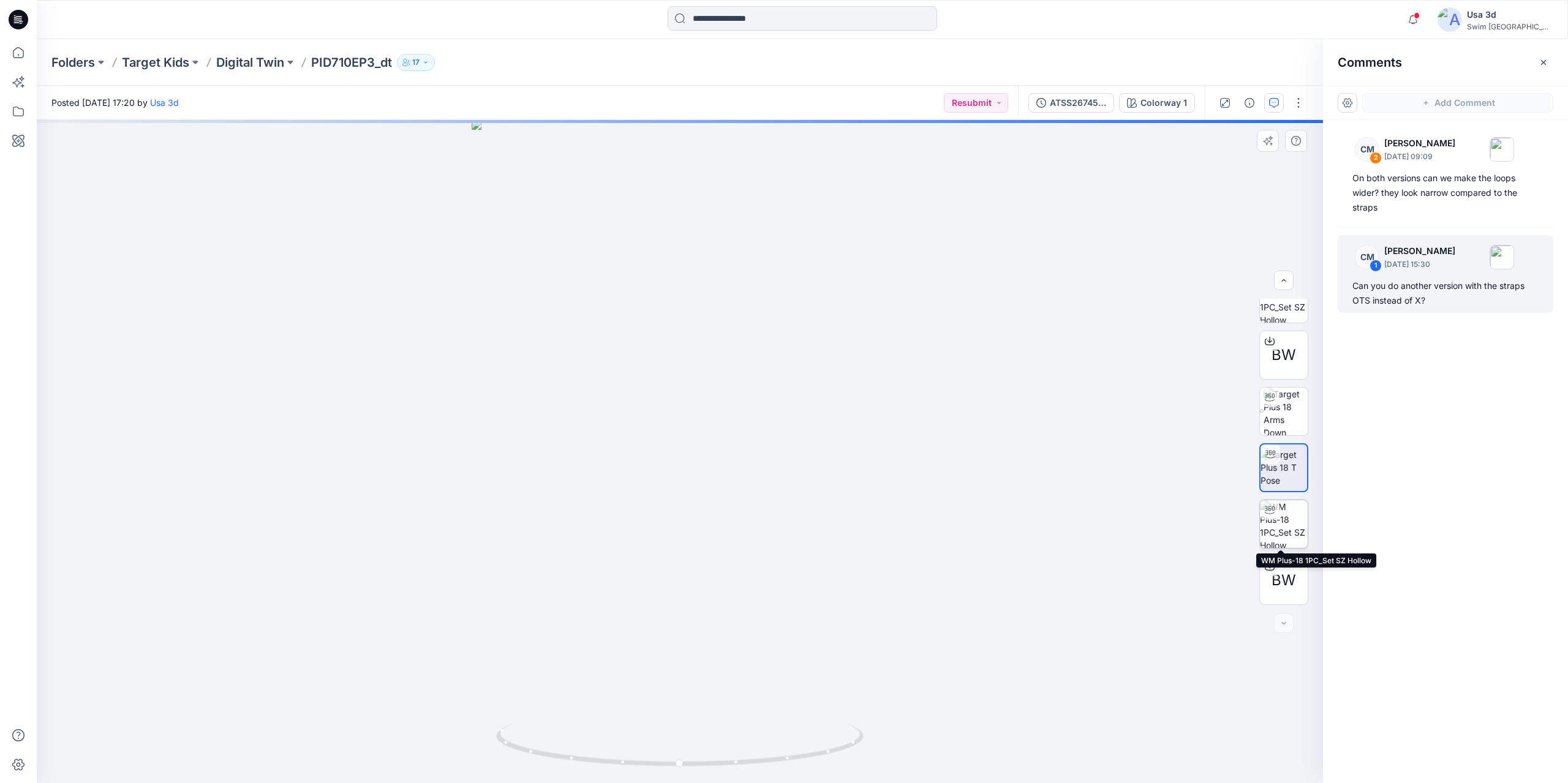
click at [1282, 520] on img at bounding box center [1284, 525] width 48 height 48
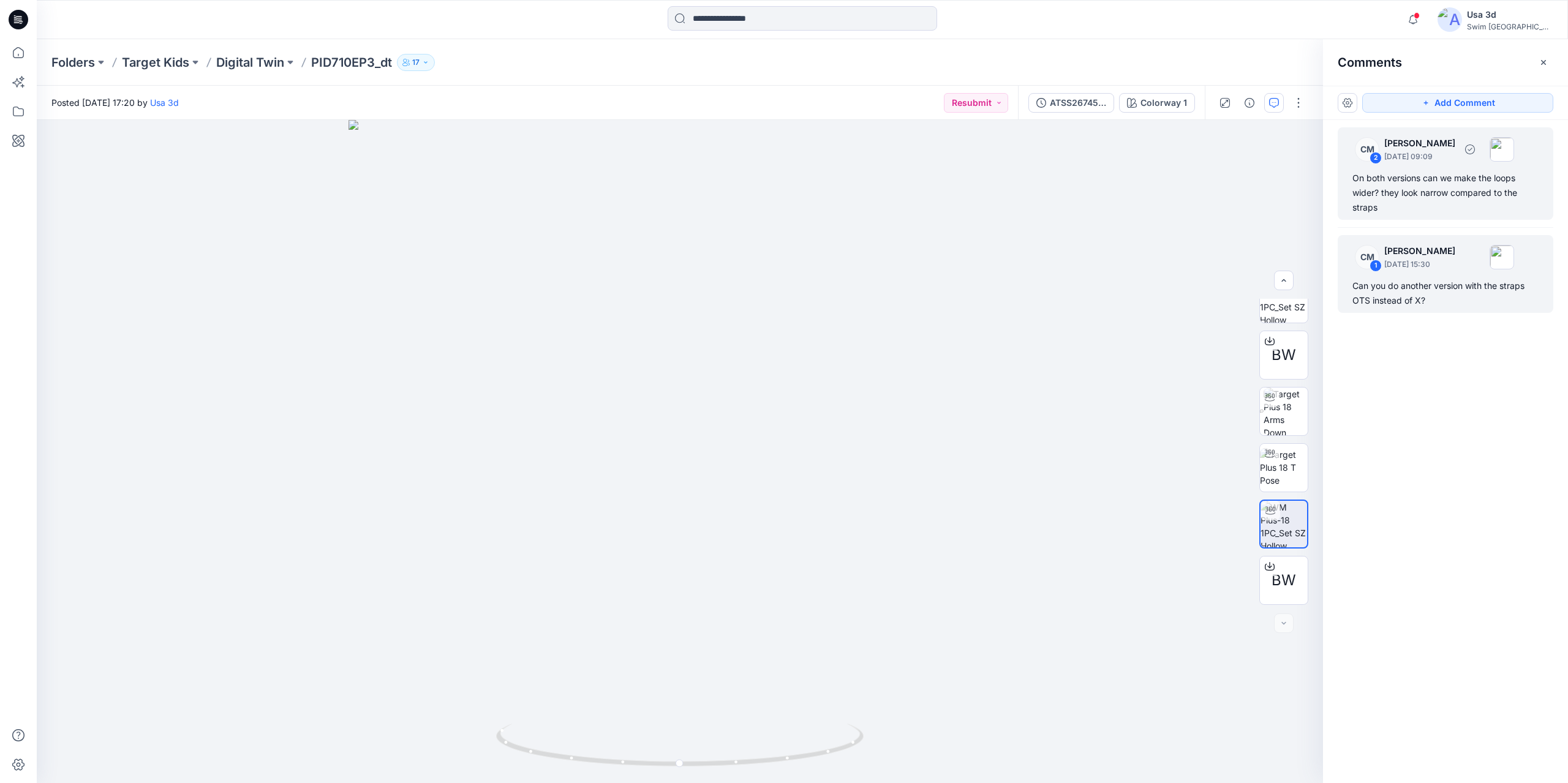
click at [1423, 176] on div "On both versions can we make the loops wider? they look narrow compared to the …" at bounding box center [1445, 193] width 187 height 44
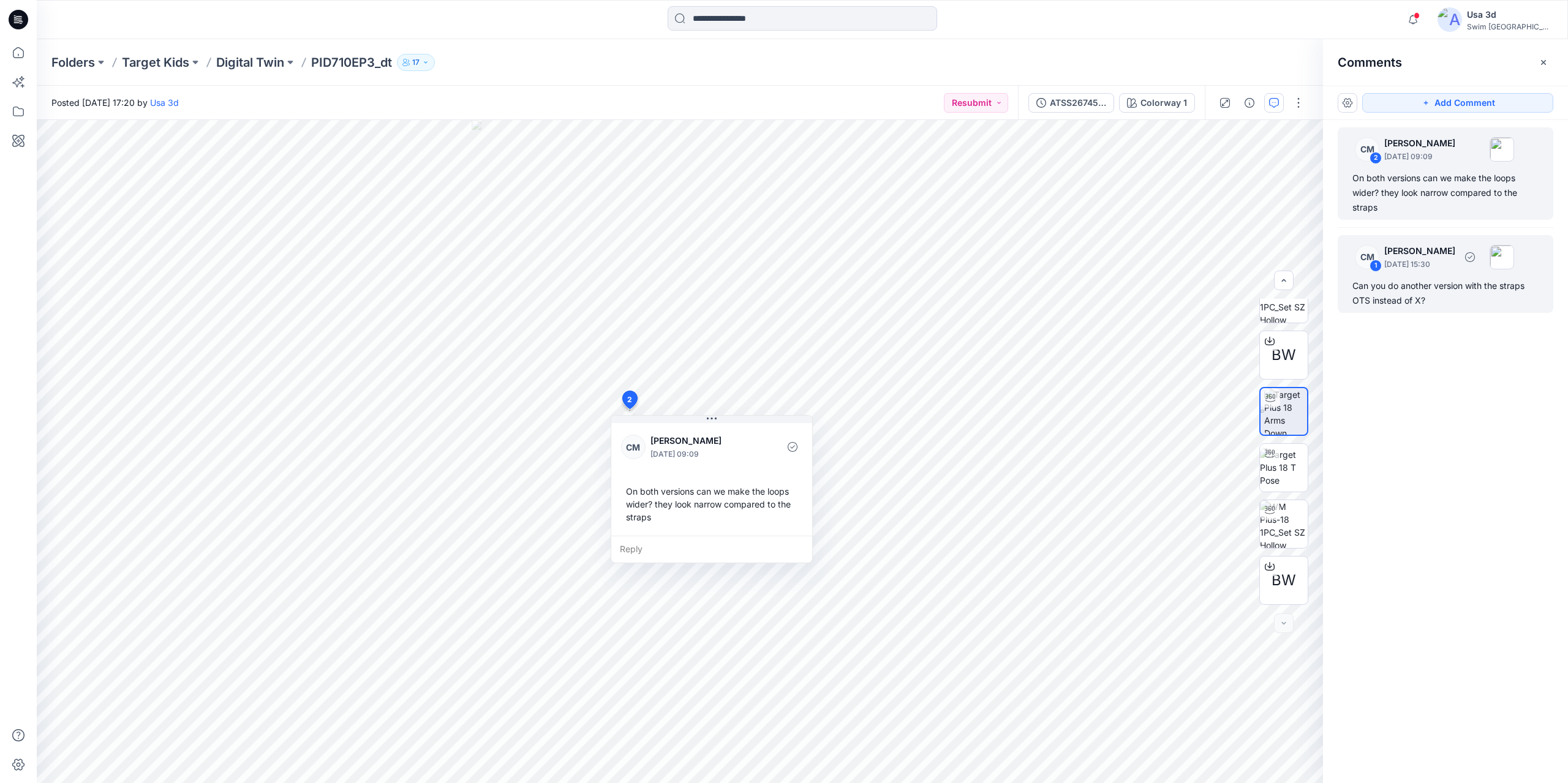
click at [1423, 258] on p "September 30, 2025 15:30" at bounding box center [1420, 264] width 71 height 12
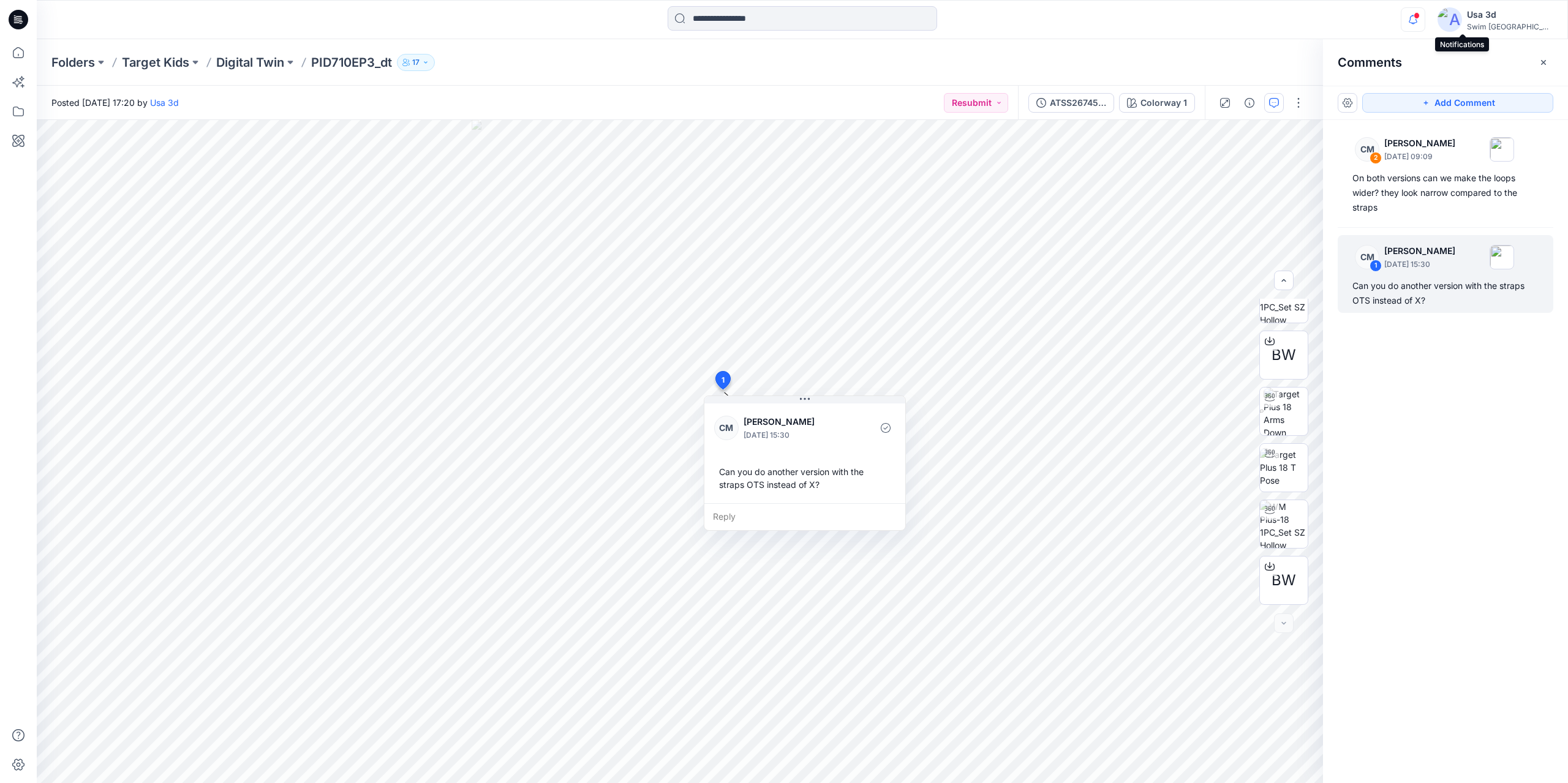
click at [1424, 19] on icon "button" at bounding box center [1413, 20] width 23 height 25
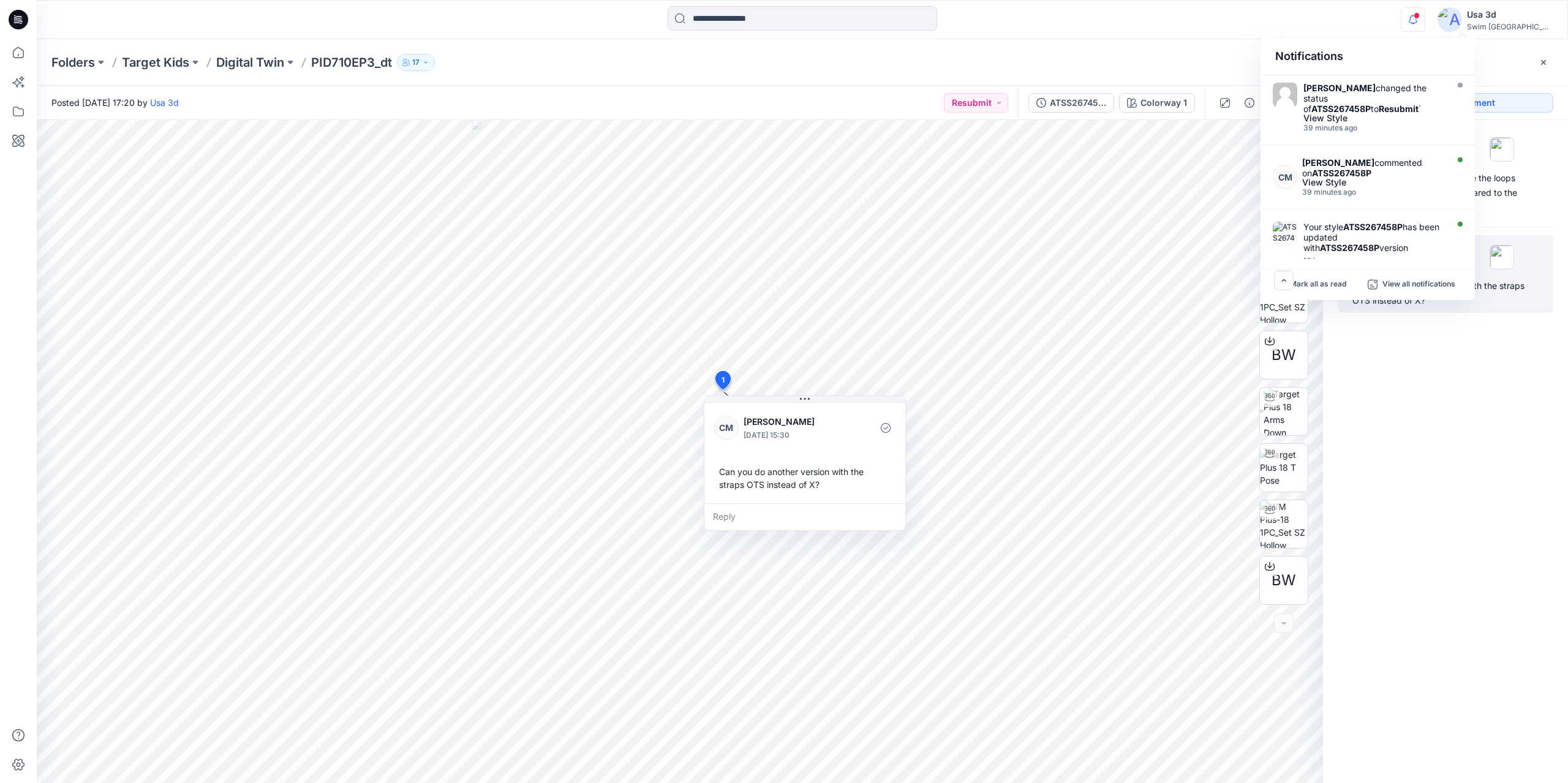
click at [1424, 19] on icon "button" at bounding box center [1413, 20] width 23 height 25
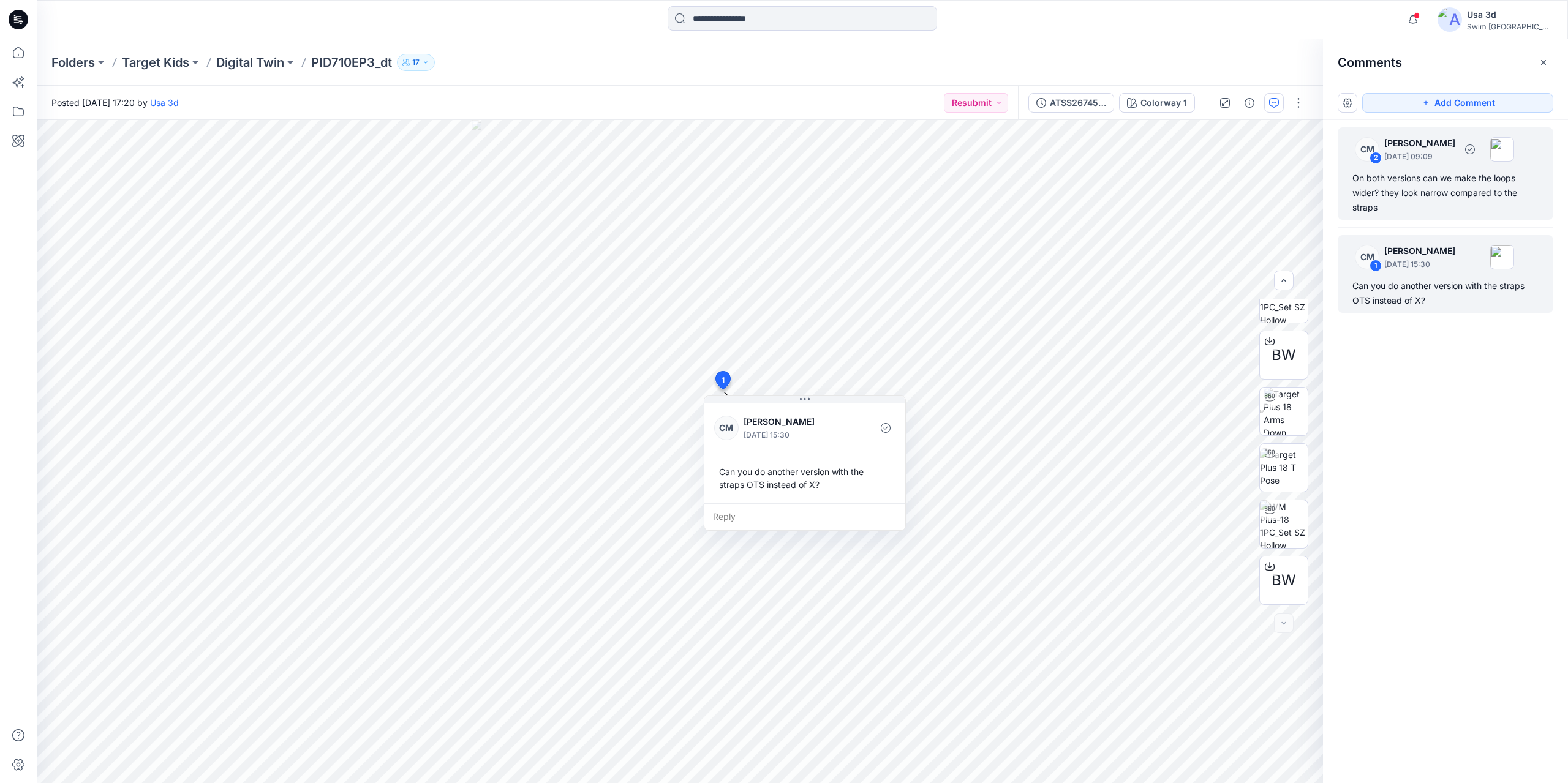
click at [1448, 180] on div "On both versions can we make the loops wider? they look narrow compared to the …" at bounding box center [1445, 193] width 187 height 44
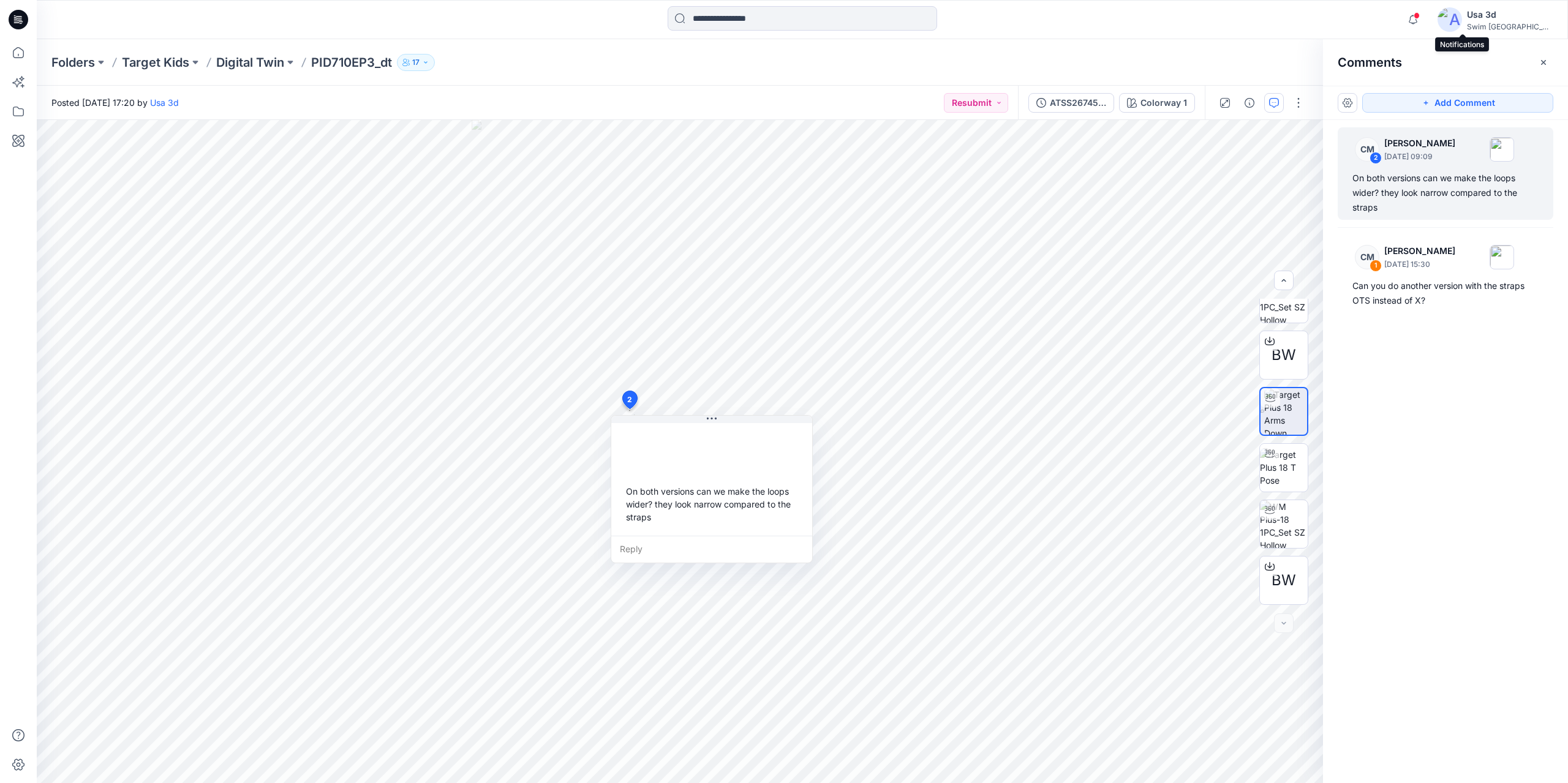
click at [1447, 16] on div "Notifications Caitlin Magrane changed the status of ATSS267458P to Resubmit ` V…" at bounding box center [801, 19] width 1531 height 27
click at [1424, 16] on icon "button" at bounding box center [1413, 20] width 23 height 25
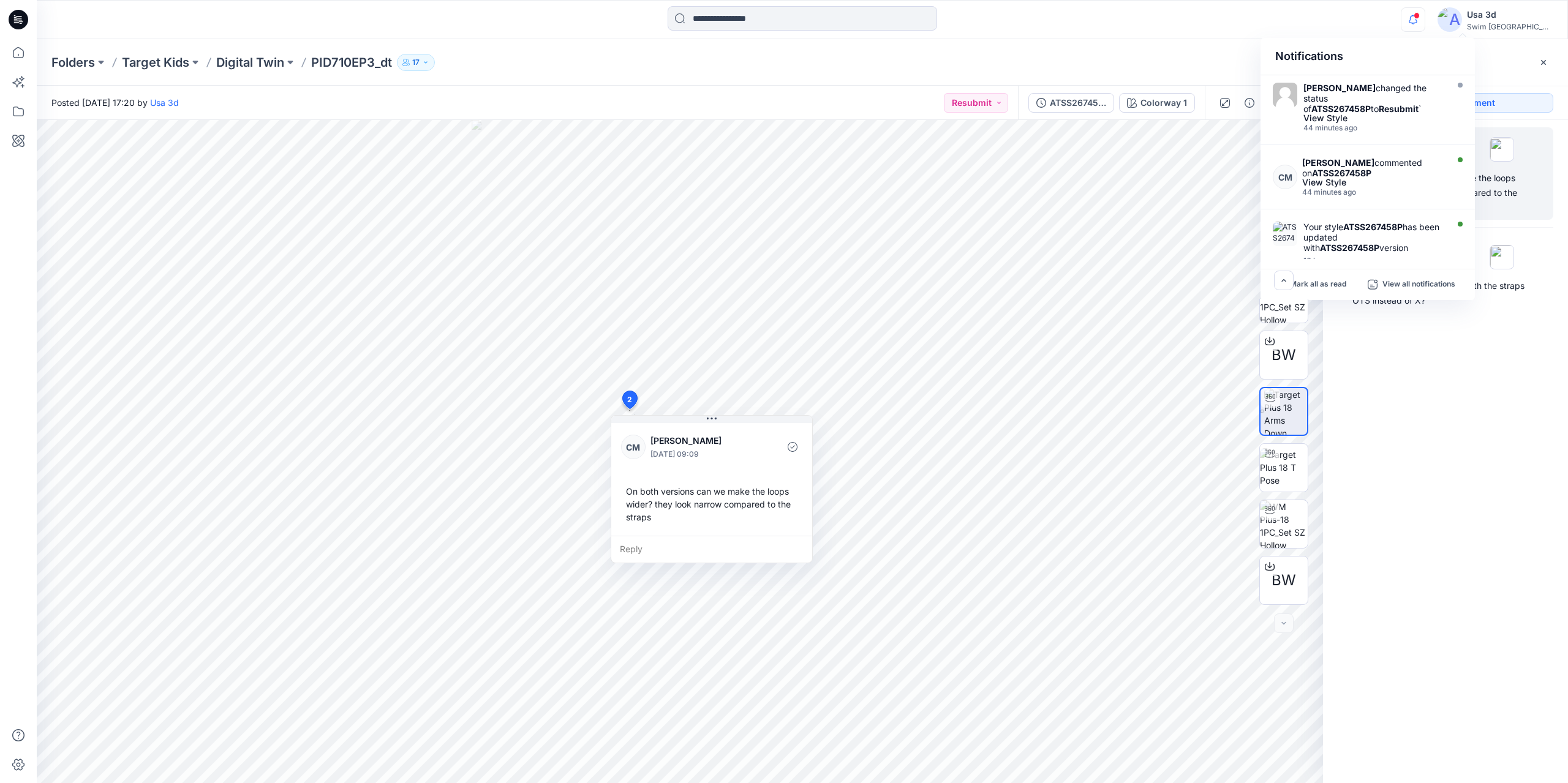
click at [1424, 16] on icon "button" at bounding box center [1413, 20] width 23 height 25
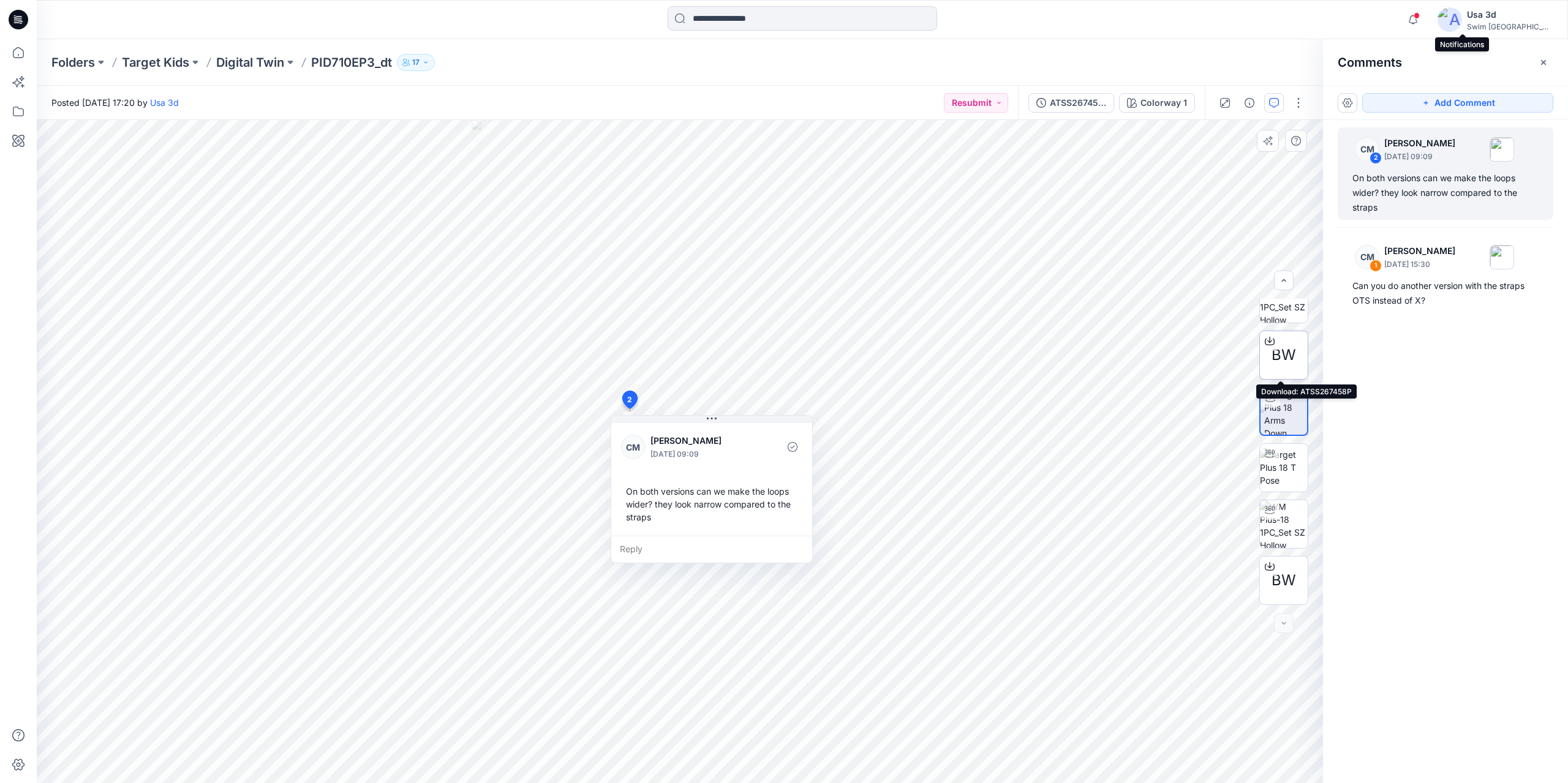
click at [1276, 351] on span "BW" at bounding box center [1284, 355] width 25 height 22
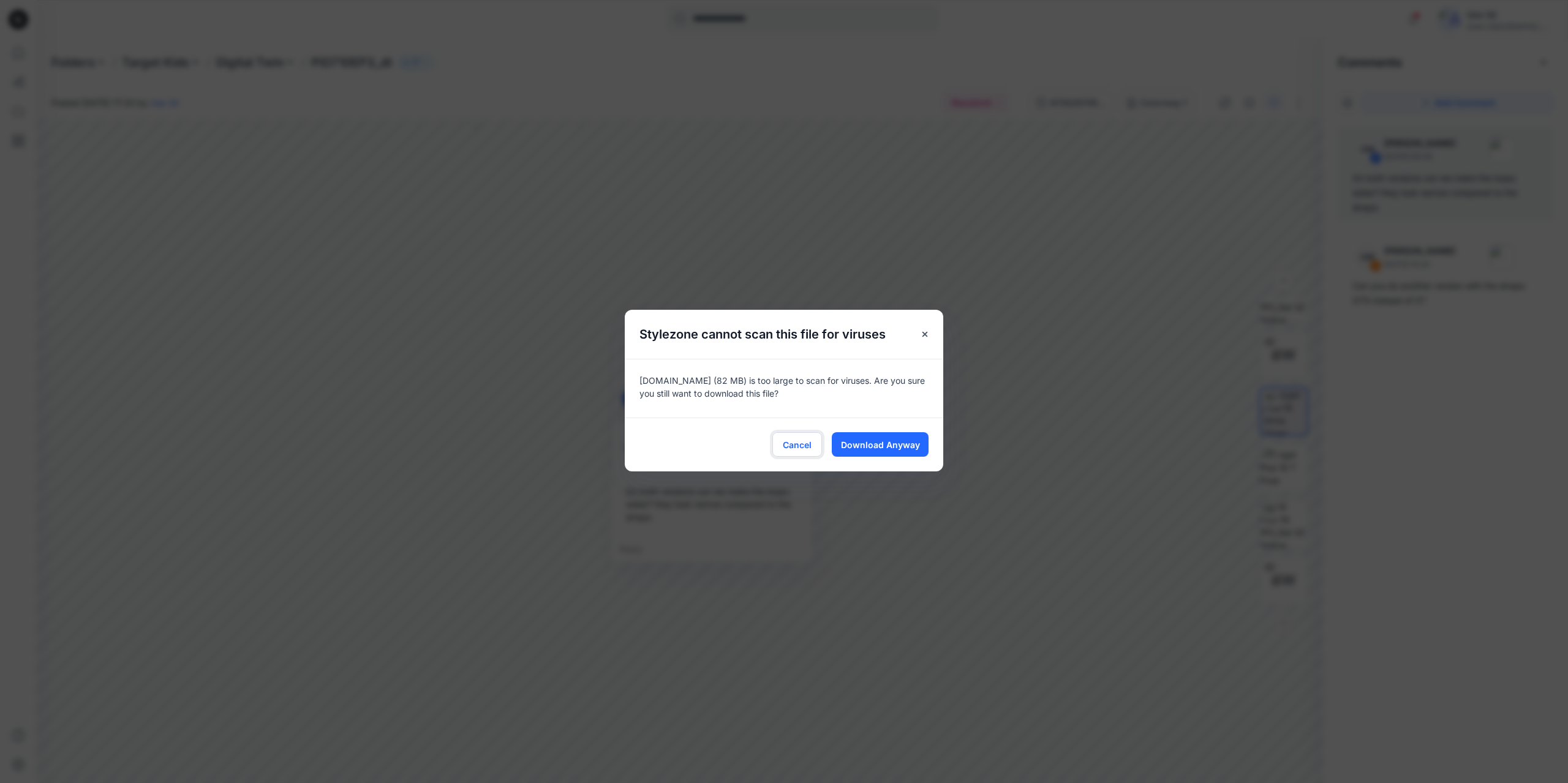
click at [799, 444] on span "Cancel" at bounding box center [797, 444] width 29 height 12
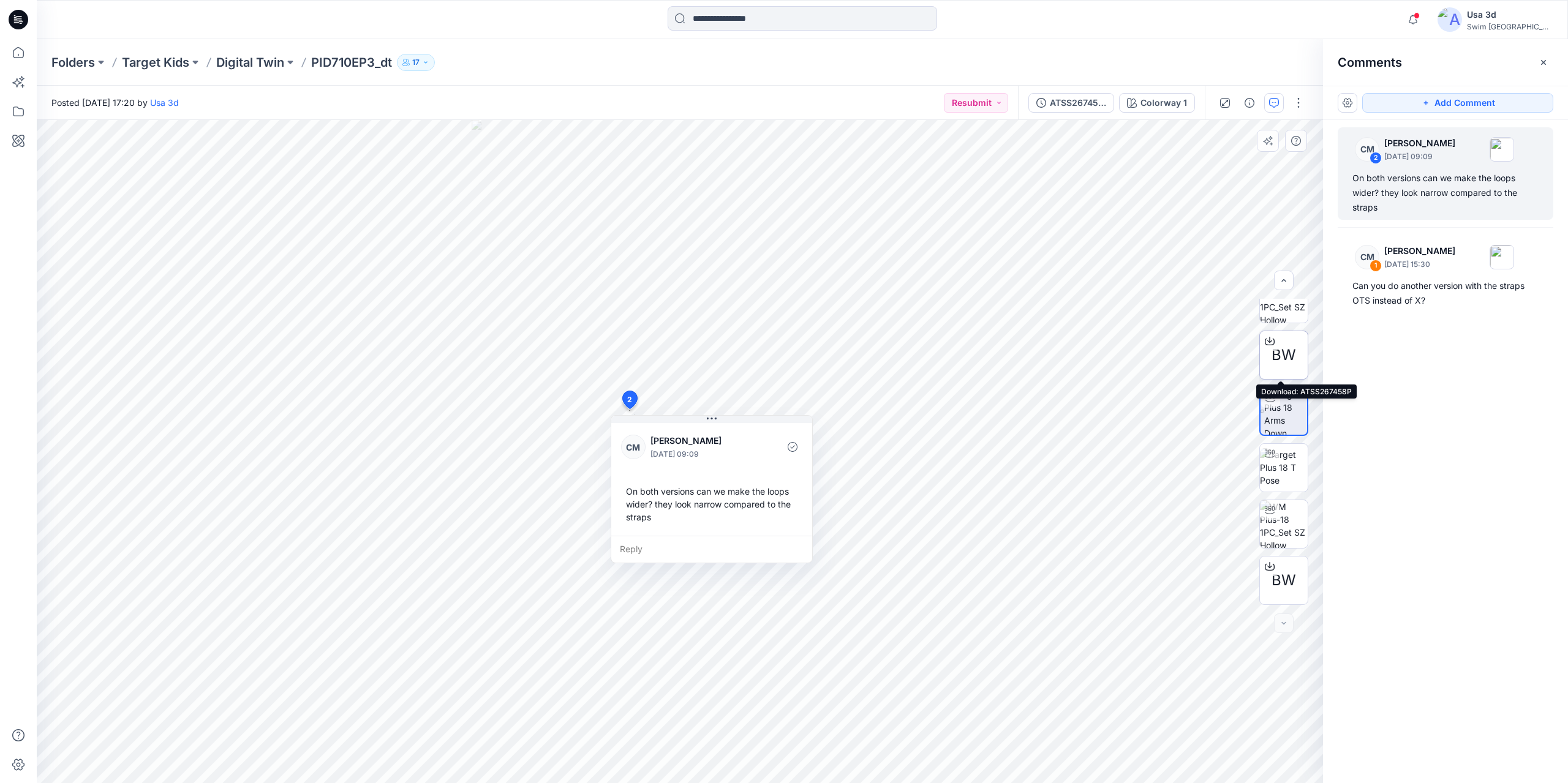
click at [1284, 353] on span "BW" at bounding box center [1284, 355] width 25 height 22
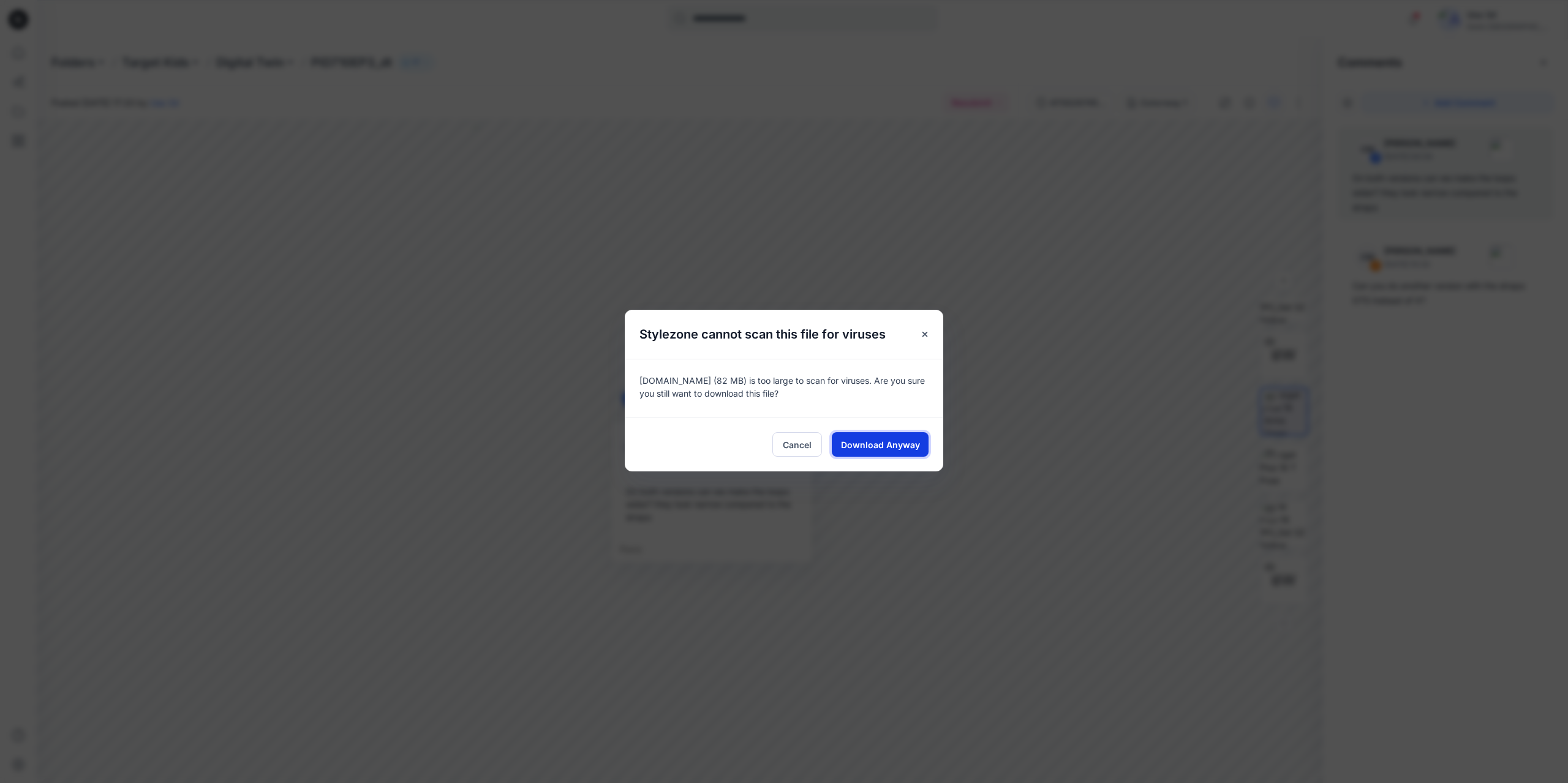
click at [894, 455] on button "Download Anyway" at bounding box center [880, 445] width 97 height 25
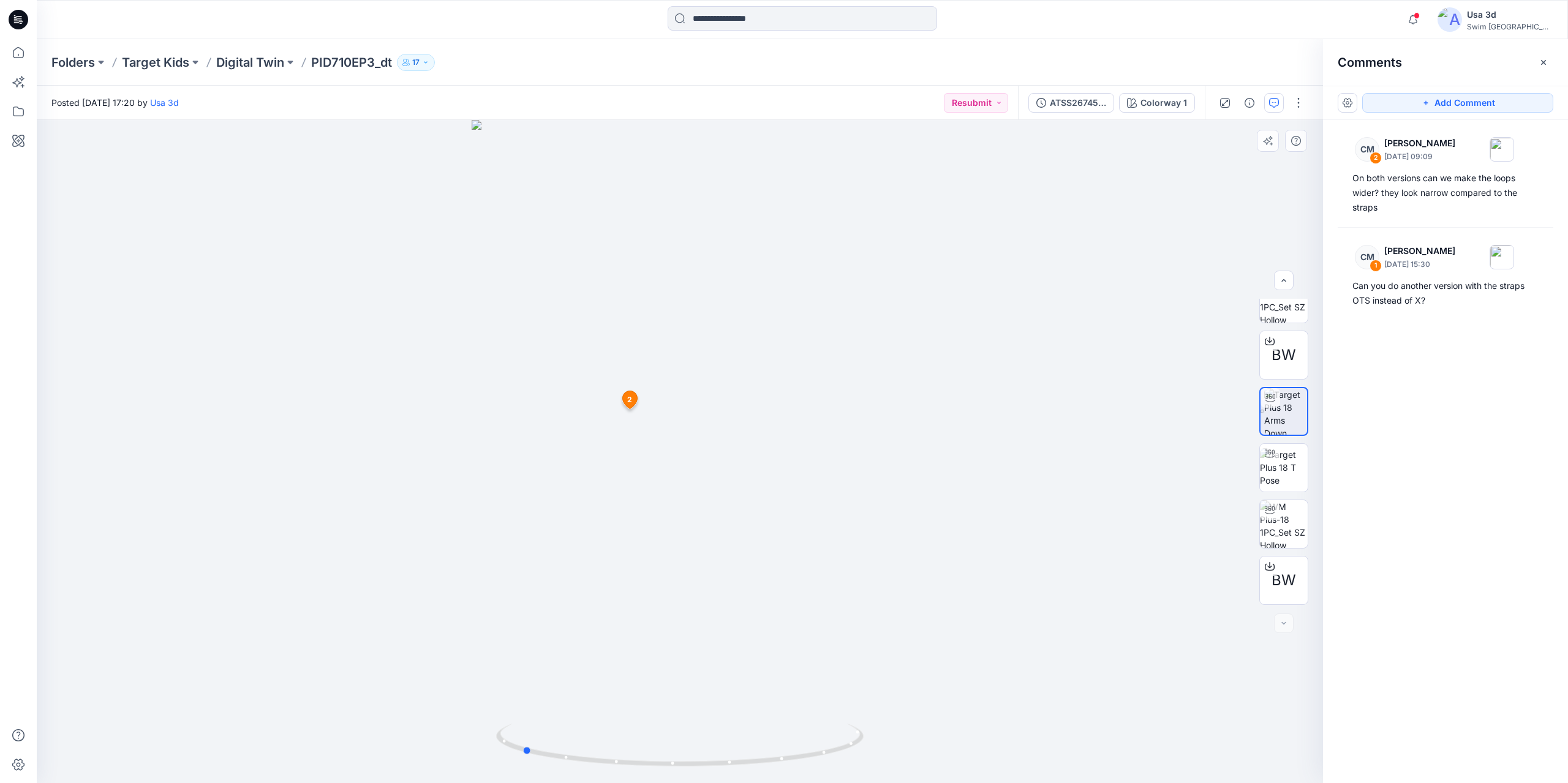
drag, startPoint x: 670, startPoint y: 411, endPoint x: 560, endPoint y: 386, distance: 112.8
click at [560, 386] on div at bounding box center [680, 451] width 1287 height 663
